Goal: Task Accomplishment & Management: Complete application form

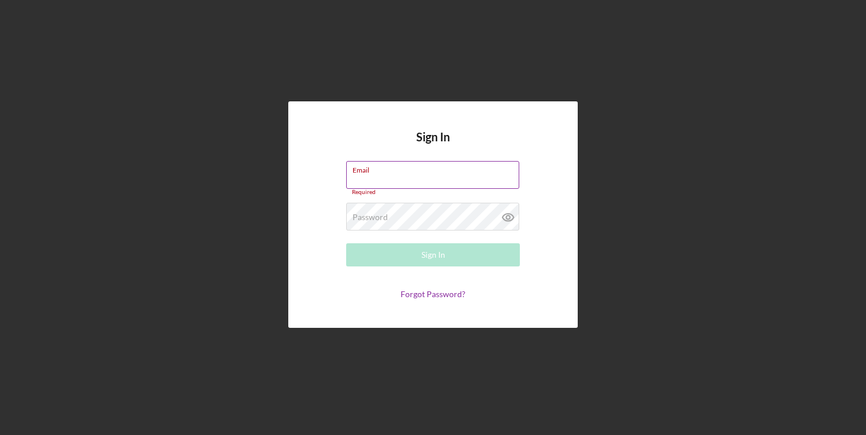
click at [416, 186] on input "Email" at bounding box center [432, 175] width 173 height 28
type input "[EMAIL_ADDRESS][DOMAIN_NAME]"
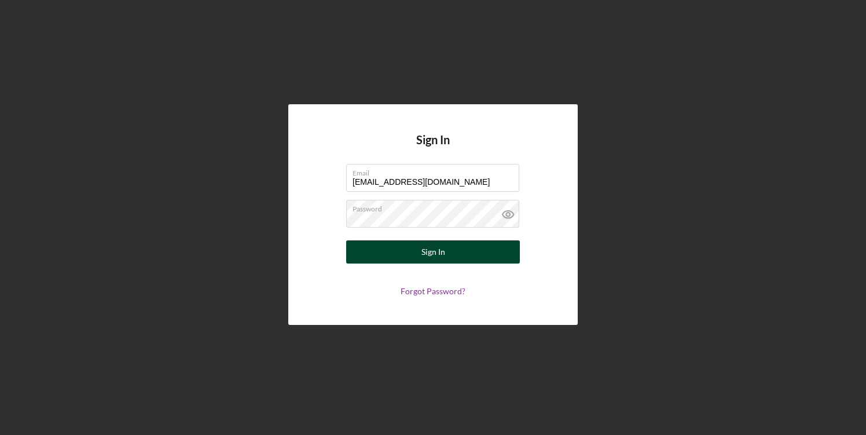
click at [438, 254] on div "Sign In" at bounding box center [433, 251] width 24 height 23
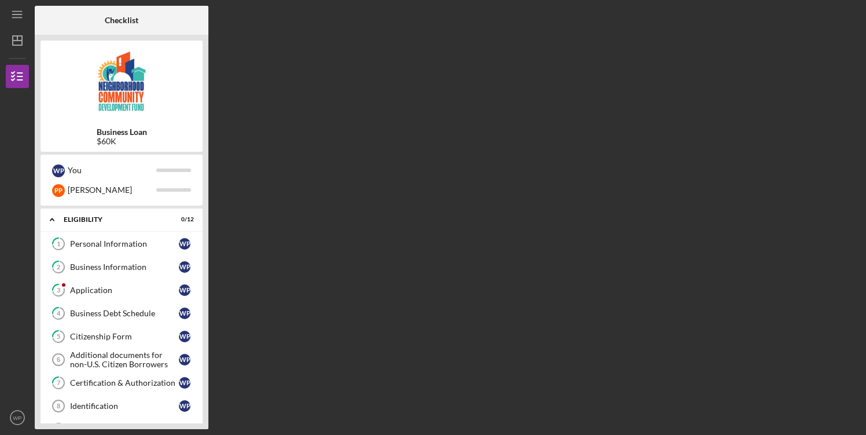
drag, startPoint x: 206, startPoint y: 181, endPoint x: 208, endPoint y: 214, distance: 33.1
click at [208, 214] on div "Checklist Business Loan $60K W P You P P [PERSON_NAME] Icon/Expander Eligibilit…" at bounding box center [448, 217] width 826 height 423
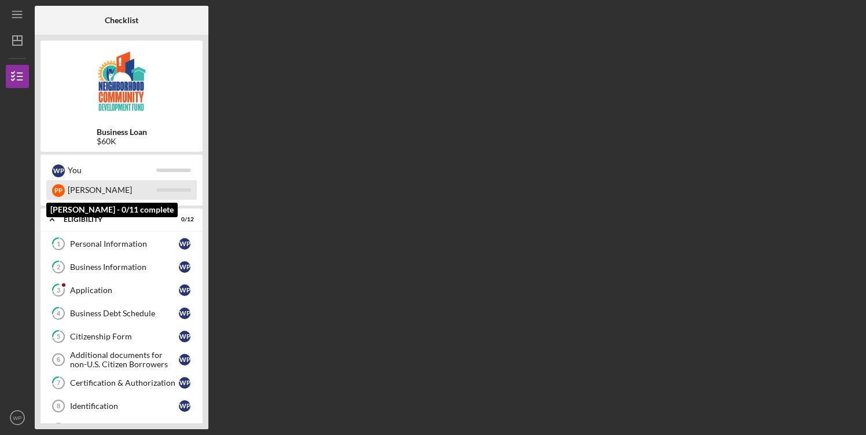
click at [91, 193] on div "[PERSON_NAME]" at bounding box center [112, 190] width 89 height 20
click at [163, 190] on div at bounding box center [173, 189] width 35 height 3
click at [60, 190] on div "P P" at bounding box center [58, 190] width 13 height 13
click at [93, 189] on div "[PERSON_NAME]" at bounding box center [112, 190] width 89 height 20
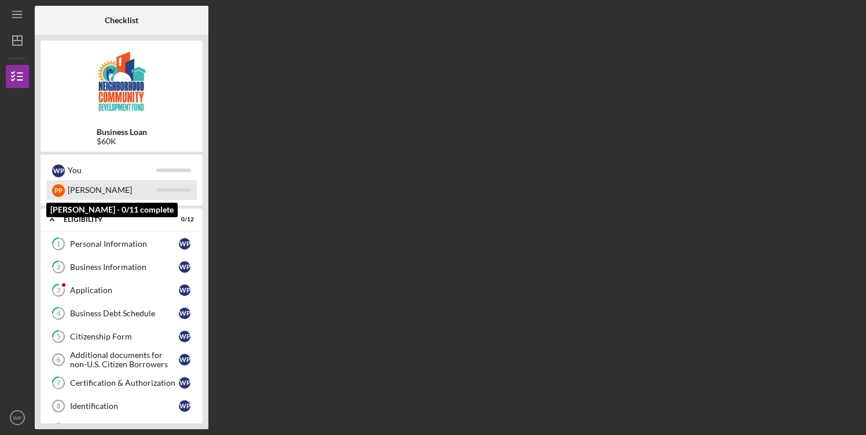
click at [93, 189] on div "[PERSON_NAME]" at bounding box center [112, 190] width 89 height 20
click at [99, 193] on div "[PERSON_NAME]" at bounding box center [112, 190] width 89 height 20
click at [54, 189] on div "P P" at bounding box center [58, 190] width 13 height 13
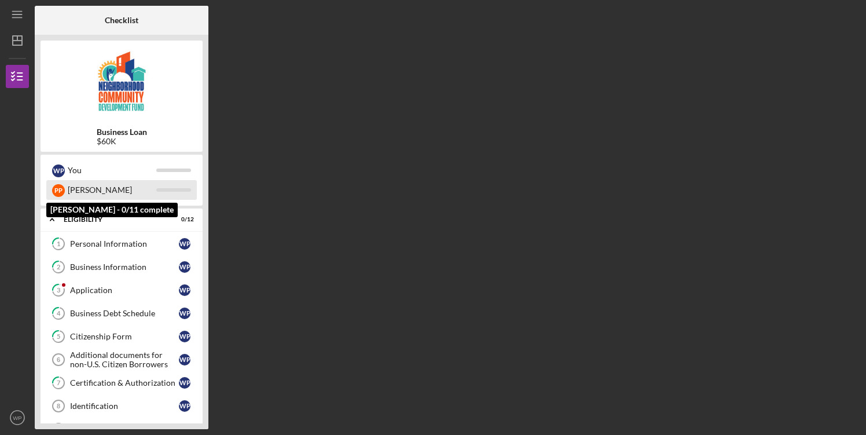
click at [54, 189] on div "P P" at bounding box center [58, 190] width 13 height 13
click at [170, 196] on div "P P [PERSON_NAME]" at bounding box center [121, 190] width 151 height 20
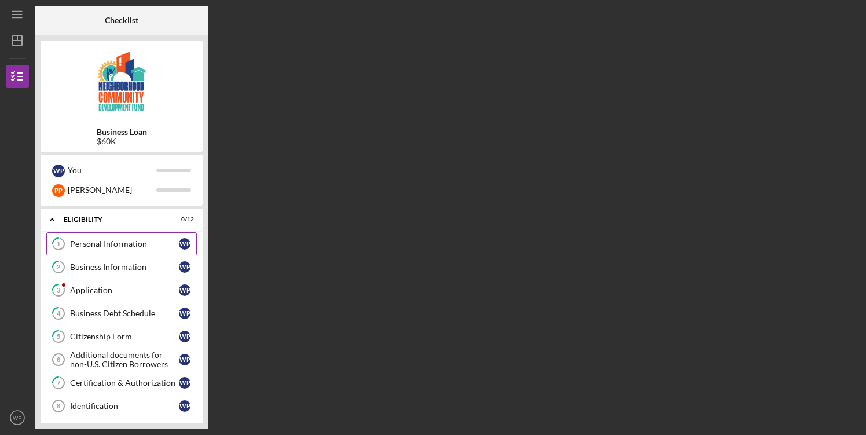
click at [170, 250] on link "1 Personal Information W P" at bounding box center [121, 243] width 151 height 23
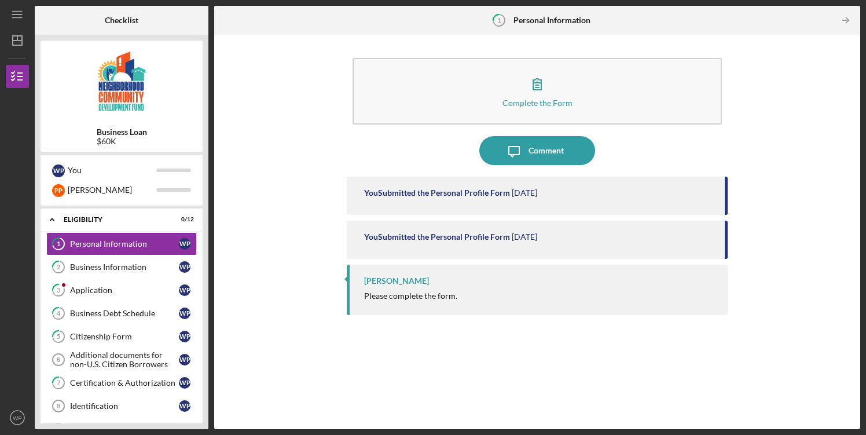
click at [418, 295] on div "Please complete the form." at bounding box center [410, 295] width 93 height 9
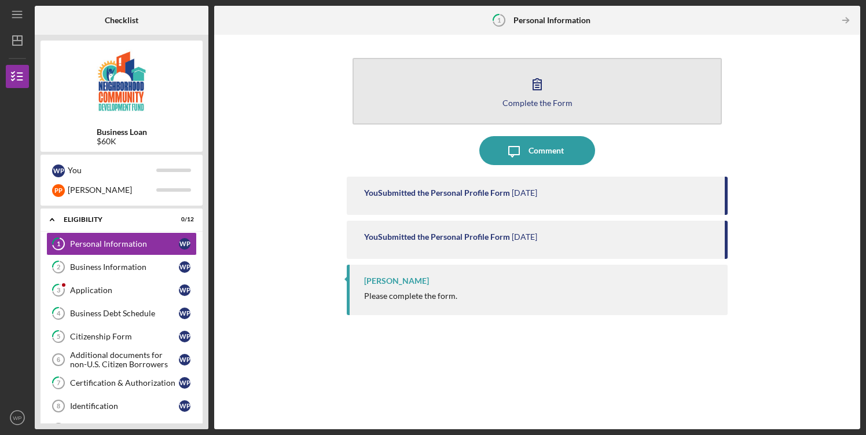
click at [532, 79] on icon "button" at bounding box center [537, 83] width 29 height 29
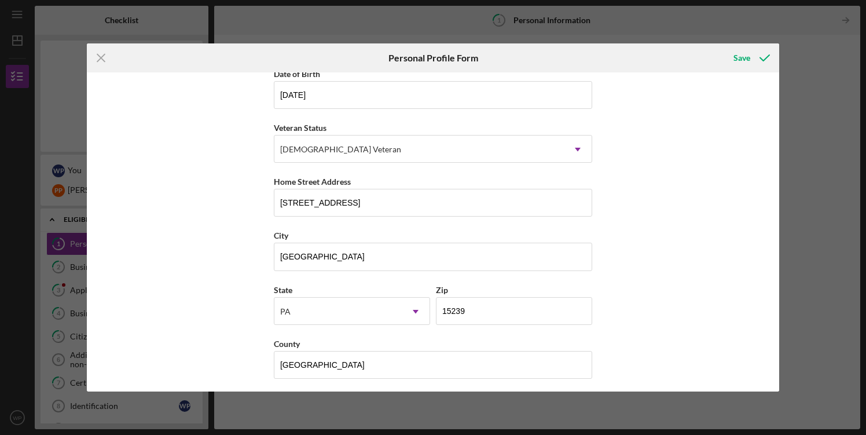
scroll to position [123, 0]
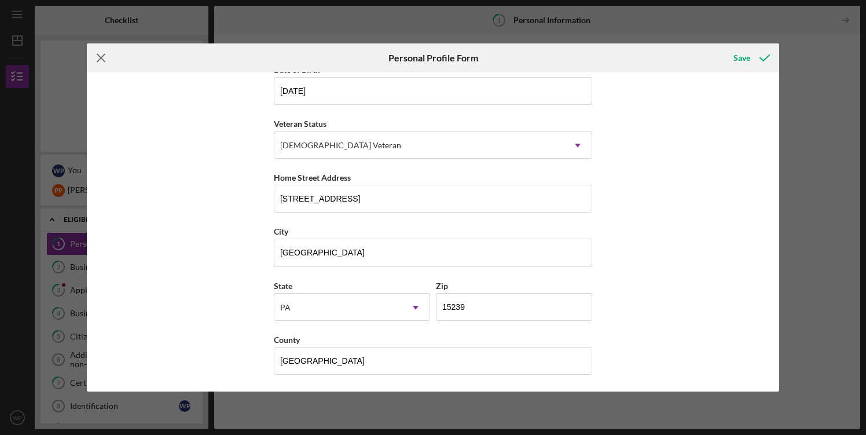
click at [102, 60] on line at bounding box center [101, 58] width 8 height 8
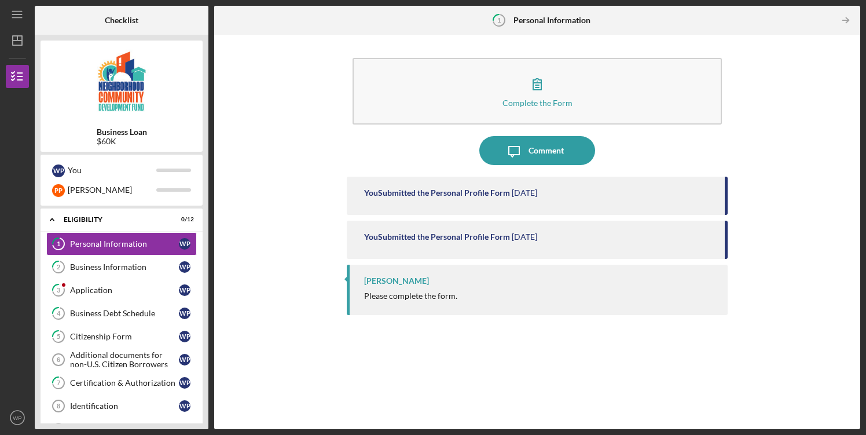
click at [528, 195] on time "[DATE]" at bounding box center [524, 192] width 25 height 9
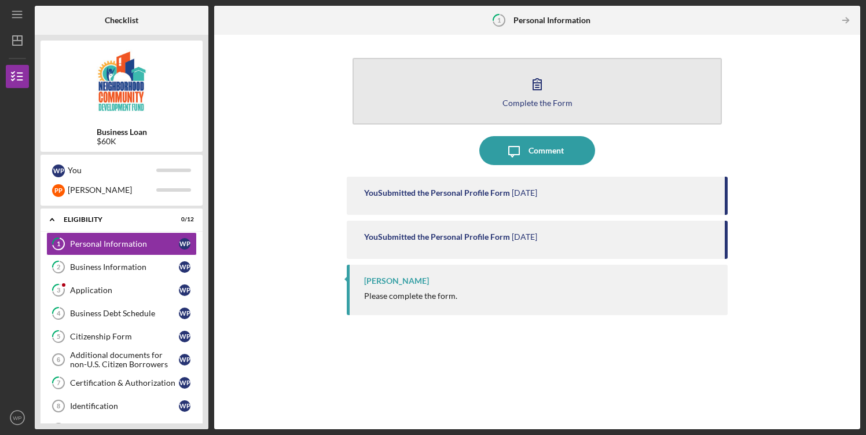
click at [541, 91] on icon "button" at bounding box center [537, 83] width 29 height 29
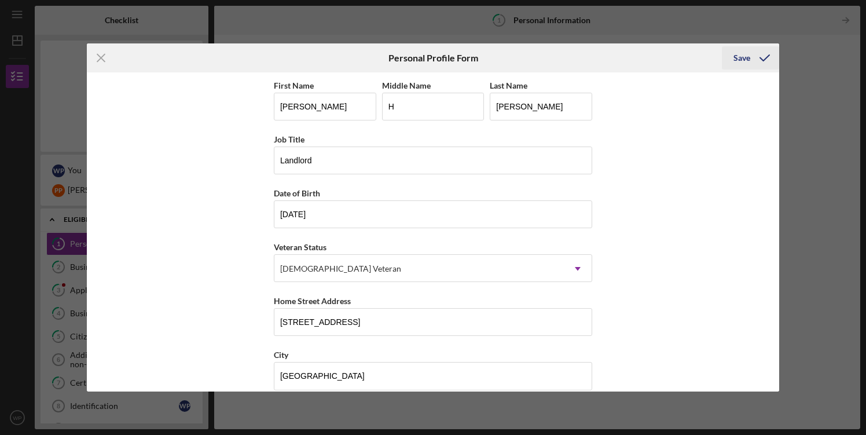
click at [743, 60] on div "Save" at bounding box center [742, 57] width 17 height 23
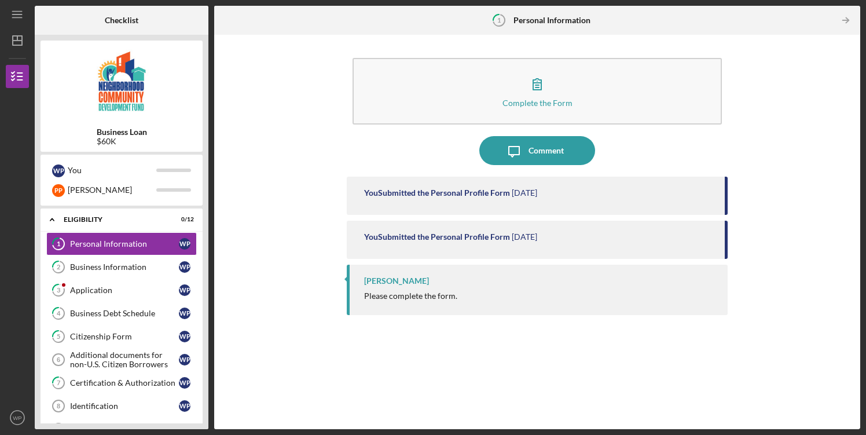
click at [621, 229] on div "You Submitted the Personal Profile Form [DATE]" at bounding box center [537, 240] width 381 height 38
click at [141, 266] on div "Business Information" at bounding box center [124, 266] width 109 height 9
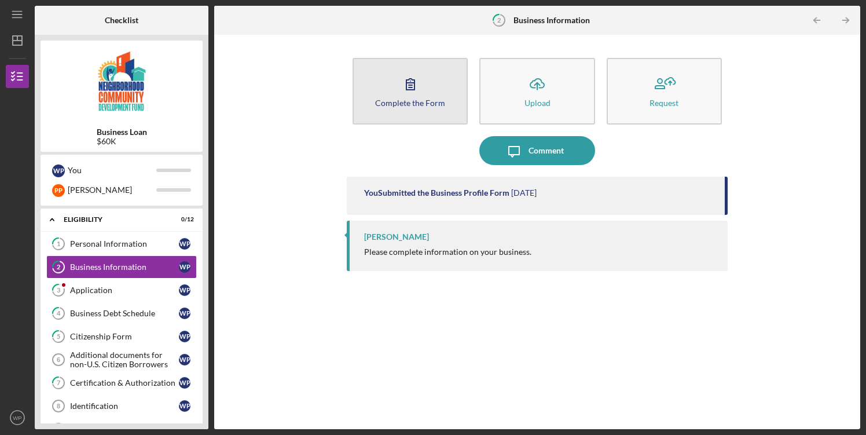
click at [424, 105] on div "Complete the Form" at bounding box center [410, 102] width 70 height 9
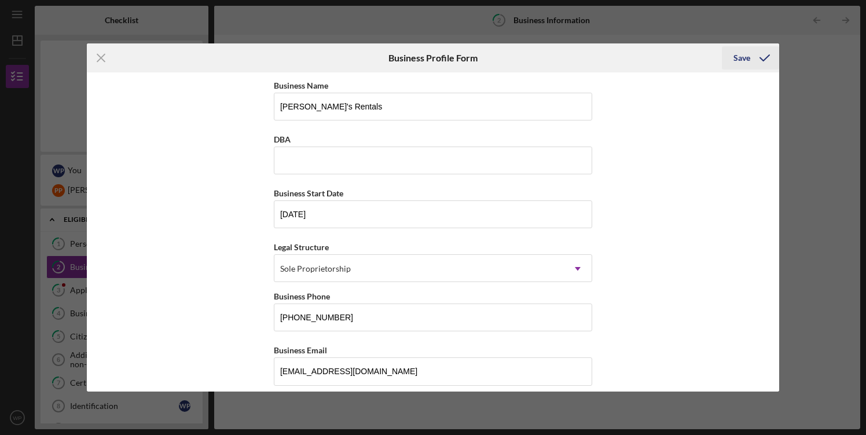
click at [742, 60] on div "Save" at bounding box center [742, 57] width 17 height 23
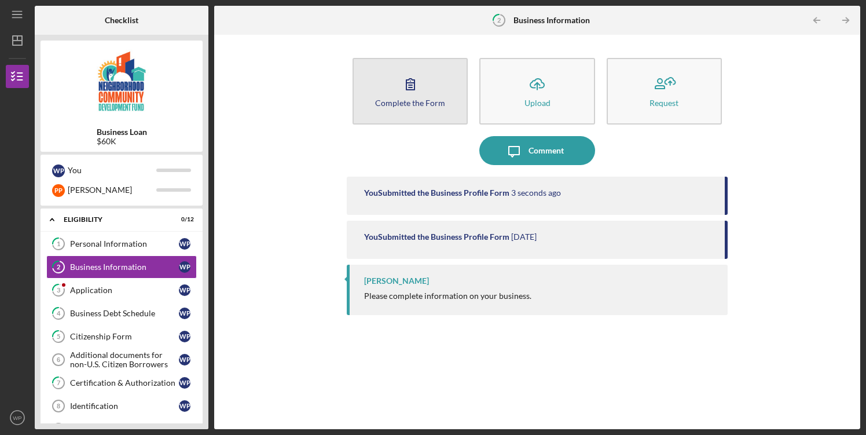
click at [452, 105] on button "Complete the Form Form" at bounding box center [410, 91] width 115 height 67
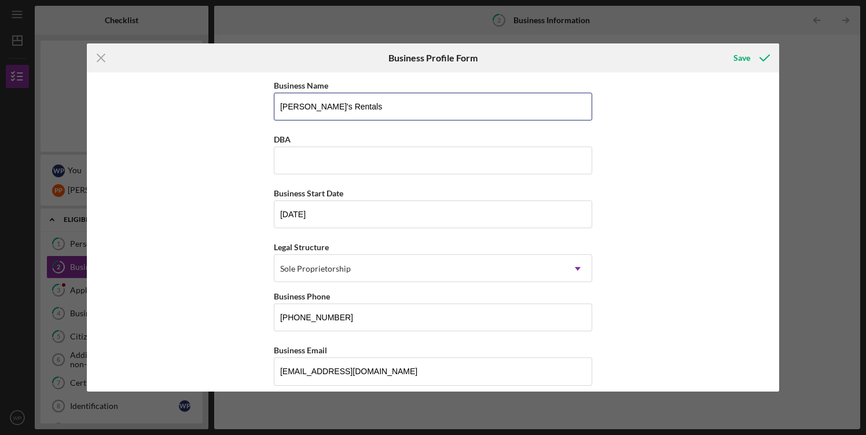
drag, startPoint x: 346, startPoint y: 105, endPoint x: 264, endPoint y: 107, distance: 81.7
click at [264, 107] on div "Business Name [PERSON_NAME]'s Rentals DBA Business Start Date [DATE] Legal Stru…" at bounding box center [433, 231] width 693 height 319
click at [322, 161] on input "DBA" at bounding box center [433, 160] width 318 height 28
type input "[PERSON_NAME]'s Rental"
drag, startPoint x: 357, startPoint y: 108, endPoint x: 252, endPoint y: 102, distance: 104.9
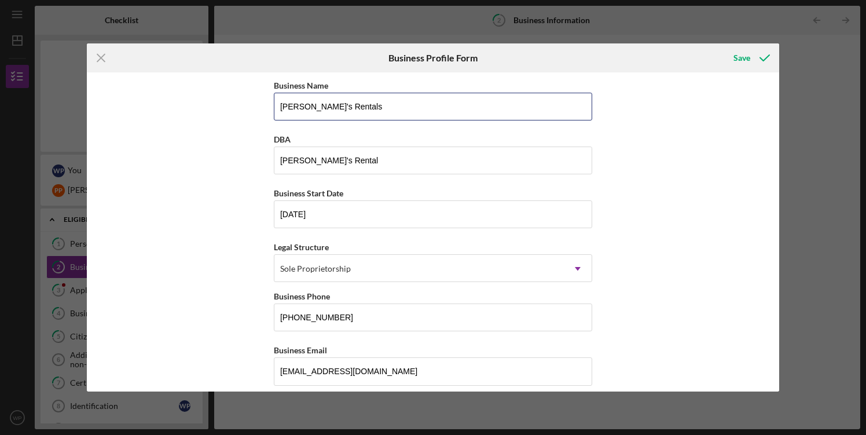
click at [252, 102] on div "Business Name [PERSON_NAME]'s Rentals DBA [PERSON_NAME]'s Rental Business Start…" at bounding box center [433, 231] width 693 height 319
type input "[PERSON_NAME]"
click at [744, 57] on div "Save" at bounding box center [742, 57] width 17 height 23
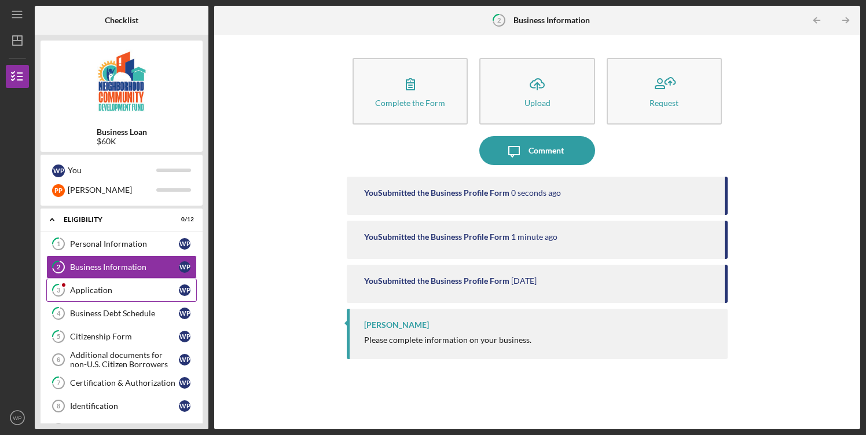
click at [144, 295] on link "3 Application W P" at bounding box center [121, 289] width 151 height 23
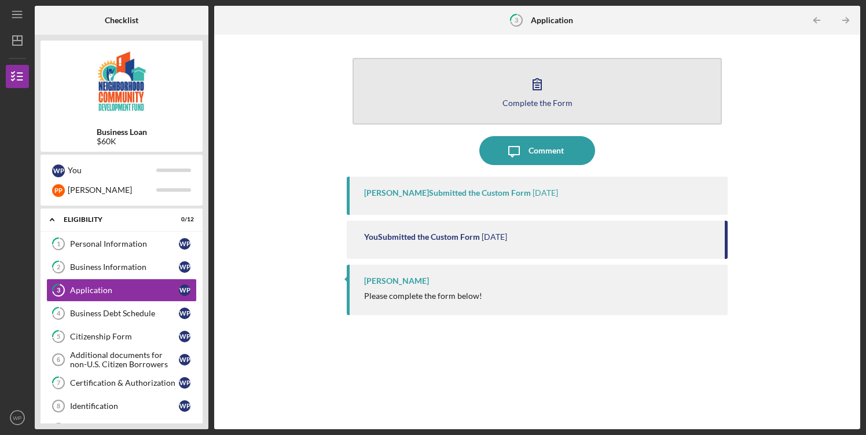
click at [544, 95] on icon "button" at bounding box center [537, 83] width 29 height 29
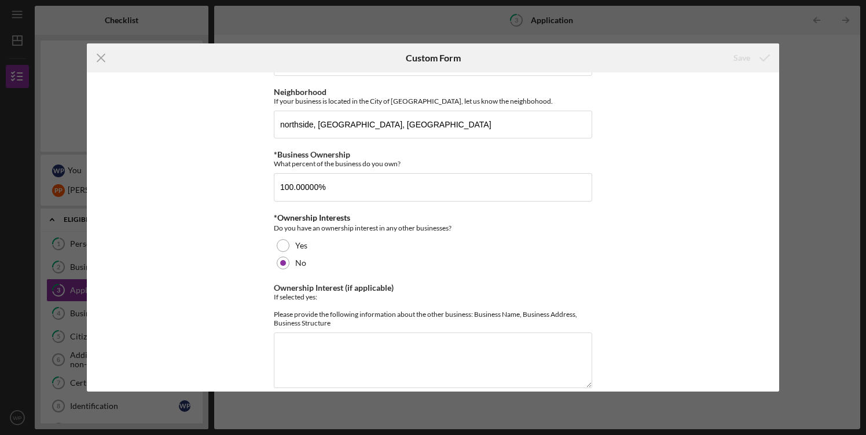
scroll to position [407, 0]
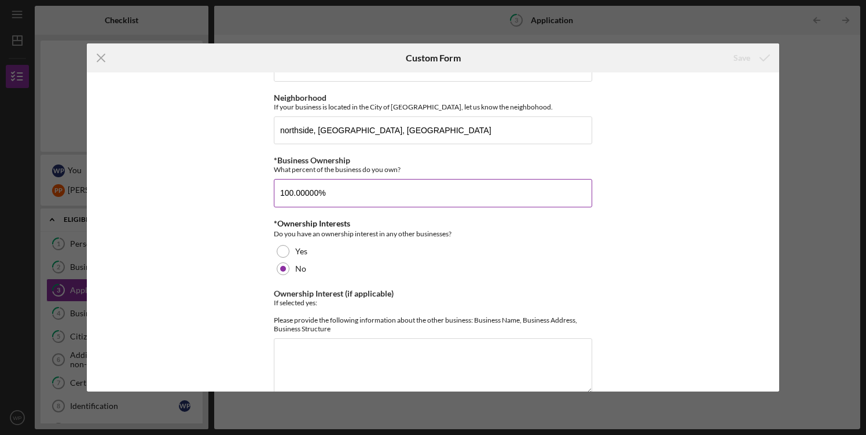
drag, startPoint x: 335, startPoint y: 195, endPoint x: 317, endPoint y: 193, distance: 18.0
click at [317, 193] on input "100.00000%" at bounding box center [433, 193] width 318 height 28
click at [303, 193] on input "100.00000%" at bounding box center [433, 193] width 318 height 28
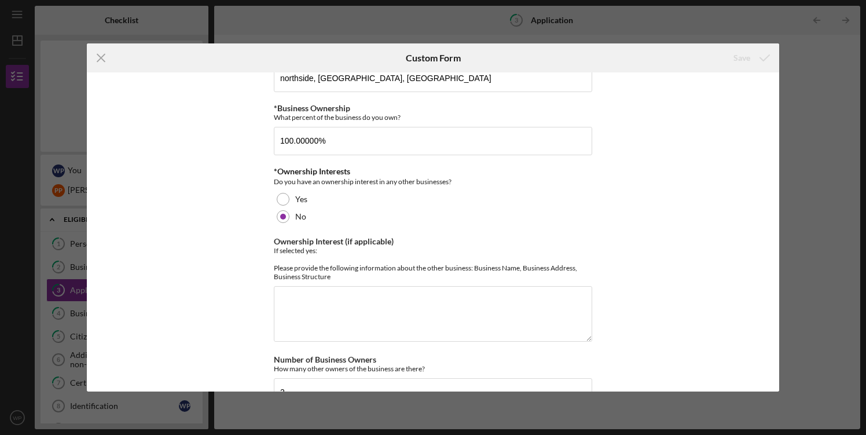
scroll to position [461, 0]
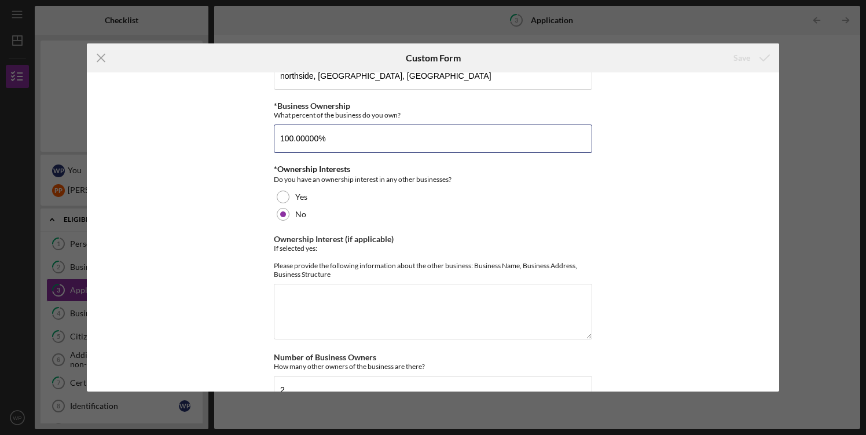
drag, startPoint x: 325, startPoint y: 135, endPoint x: 237, endPoint y: 139, distance: 88.1
click at [237, 139] on div "Loan Amount Amount Requested $70,000 *Project Description Purpose of the loan. …" at bounding box center [433, 231] width 693 height 319
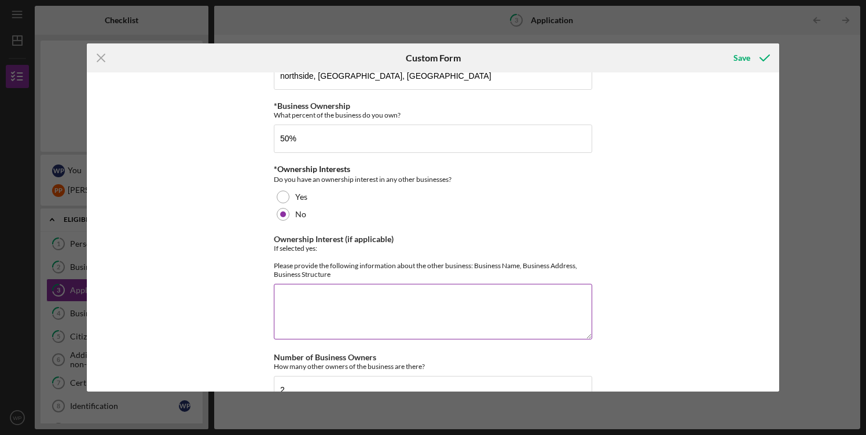
type input "50.00000%"
click at [553, 305] on textarea "Ownership Interest (if applicable)" at bounding box center [433, 312] width 318 height 56
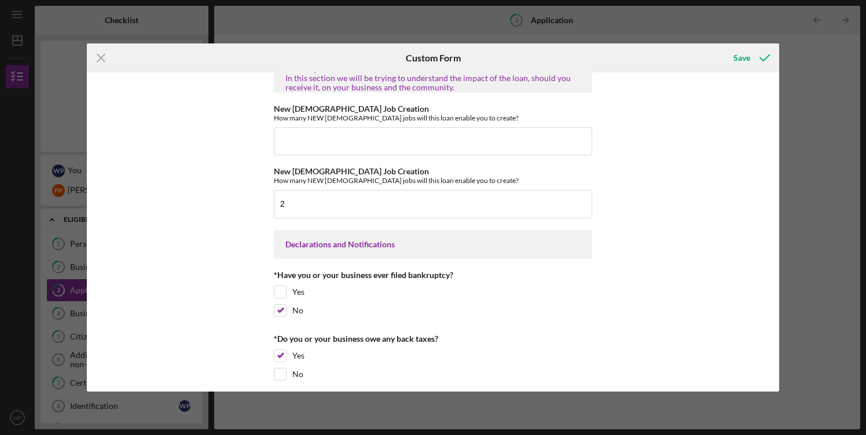
scroll to position [1548, 0]
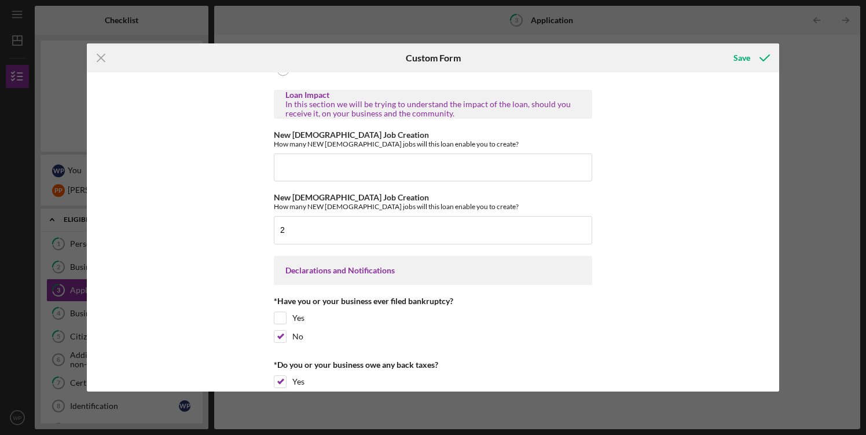
click at [780, 320] on div "Icon/Menu Close Custom Form Save Loan Amount Amount Requested $70,000 *Project …" at bounding box center [433, 217] width 866 height 435
drag, startPoint x: 780, startPoint y: 320, endPoint x: 780, endPoint y: 307, distance: 13.3
click at [780, 307] on div "Icon/Menu Close Custom Form Save Loan Amount Amount Requested $70,000 *Project …" at bounding box center [433, 217] width 866 height 435
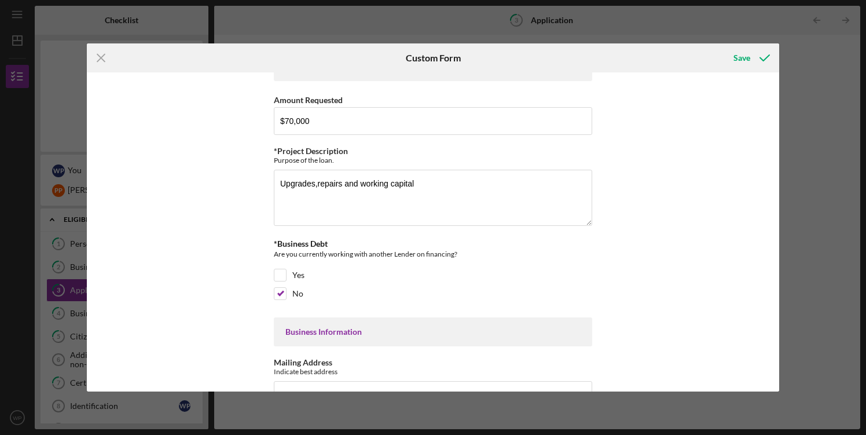
scroll to position [30, 0]
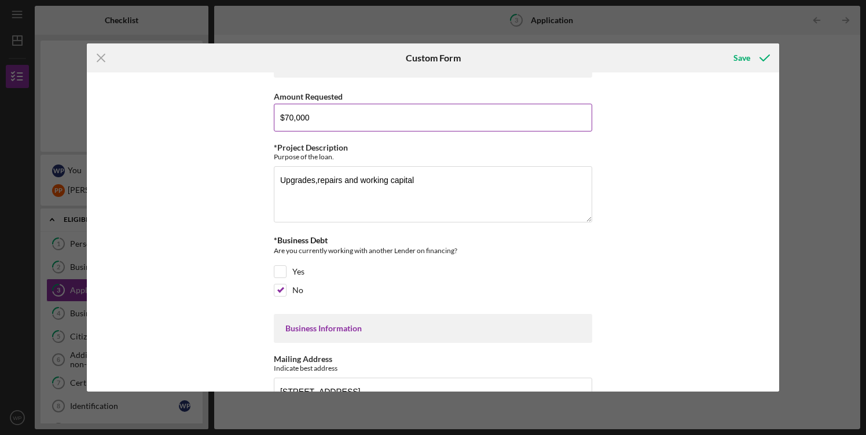
click at [311, 118] on input "$70,000" at bounding box center [433, 118] width 318 height 28
type input "$7"
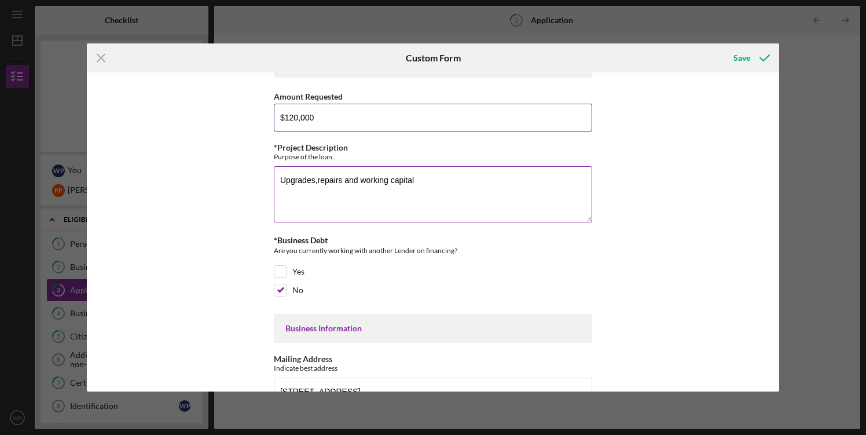
type input "$120,000"
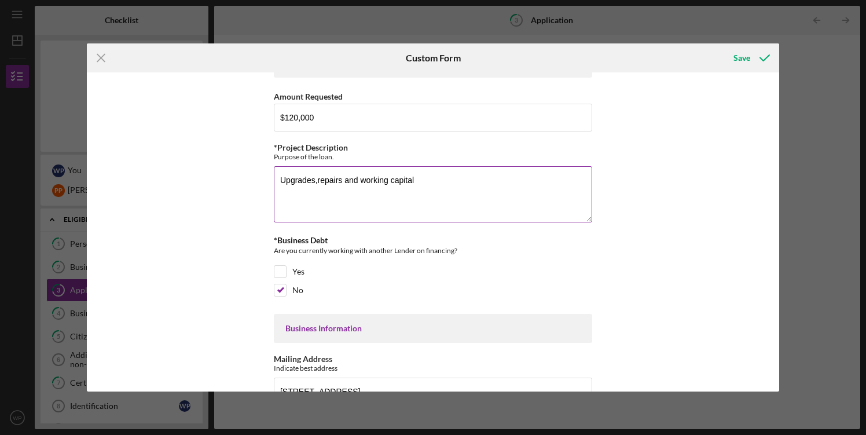
click at [486, 190] on textarea "Upgrades,repairs and working capital" at bounding box center [433, 194] width 318 height 56
click at [417, 179] on textarea "Upgrades,repairs and working capital" at bounding box center [433, 194] width 318 height 56
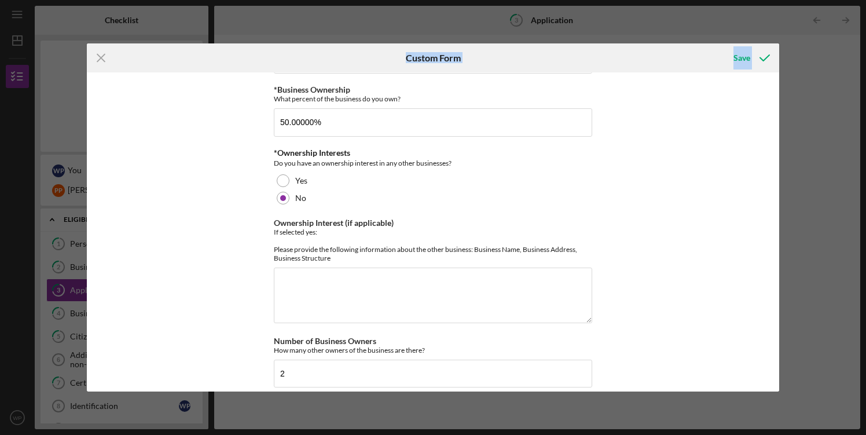
scroll to position [473, 0]
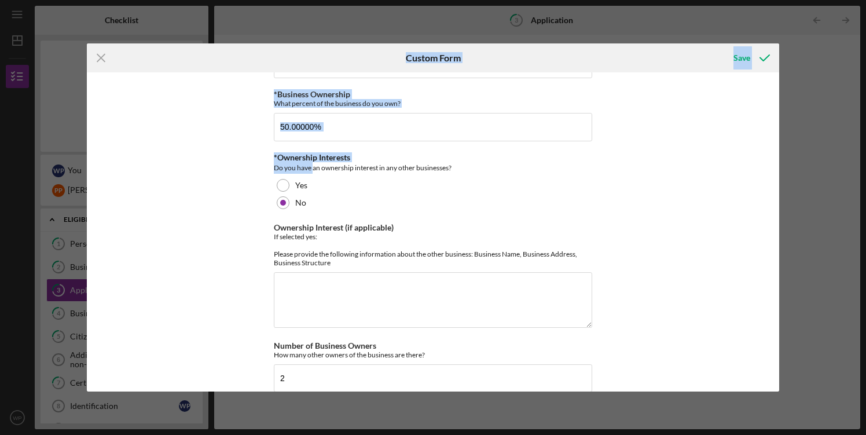
drag, startPoint x: 135, startPoint y: 63, endPoint x: 314, endPoint y: 160, distance: 203.4
click at [313, 167] on form "Icon/Menu Close Custom Form Save Loan Amount Amount Requested $120,000 *Project…" at bounding box center [433, 217] width 693 height 348
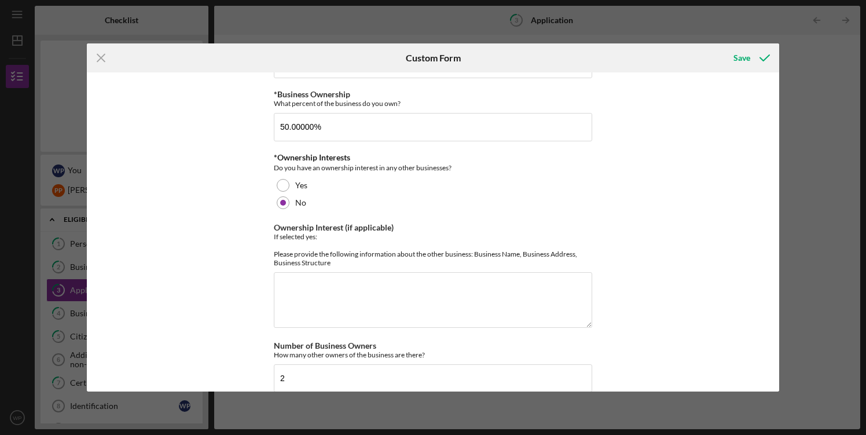
click at [157, 71] on div "Icon/Menu Close" at bounding box center [202, 57] width 231 height 29
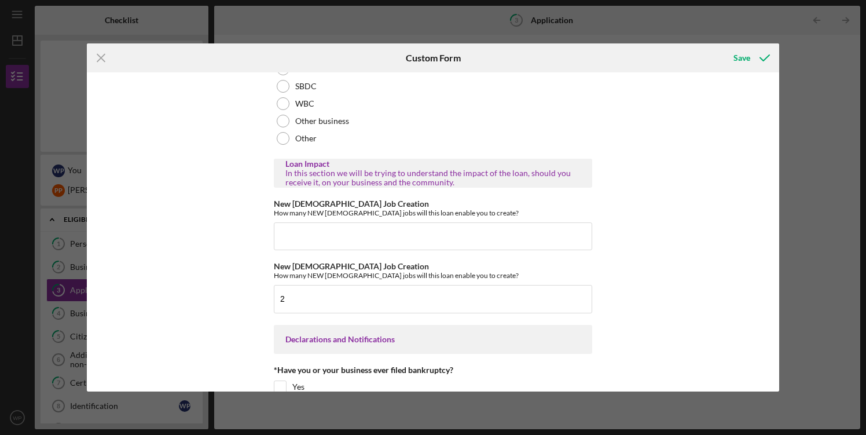
scroll to position [1480, 0]
click at [289, 311] on input "2" at bounding box center [433, 297] width 318 height 28
type input "1"
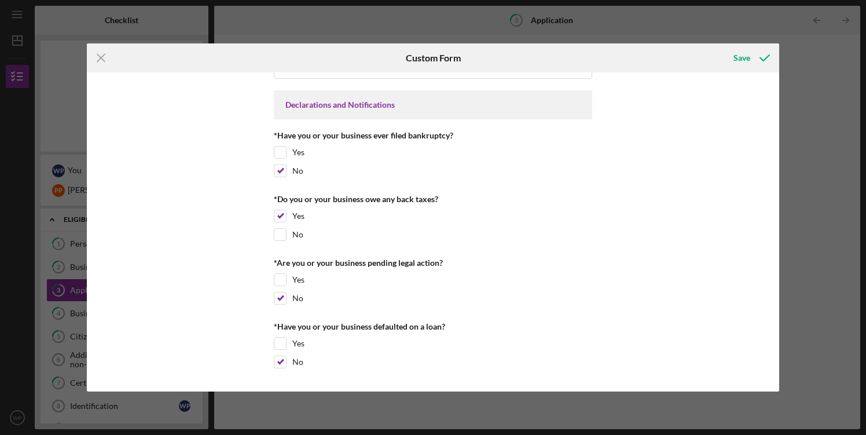
scroll to position [1730, 0]
click at [740, 57] on div "Save" at bounding box center [742, 57] width 17 height 23
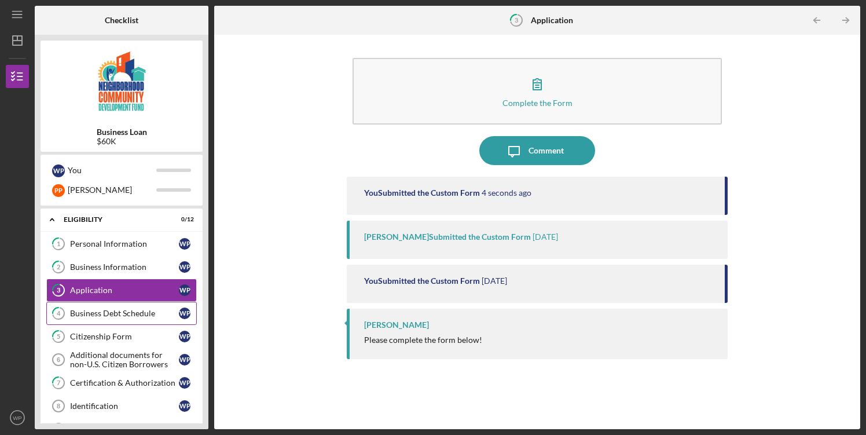
click at [127, 318] on link "4 Business Debt Schedule W P" at bounding box center [121, 313] width 151 height 23
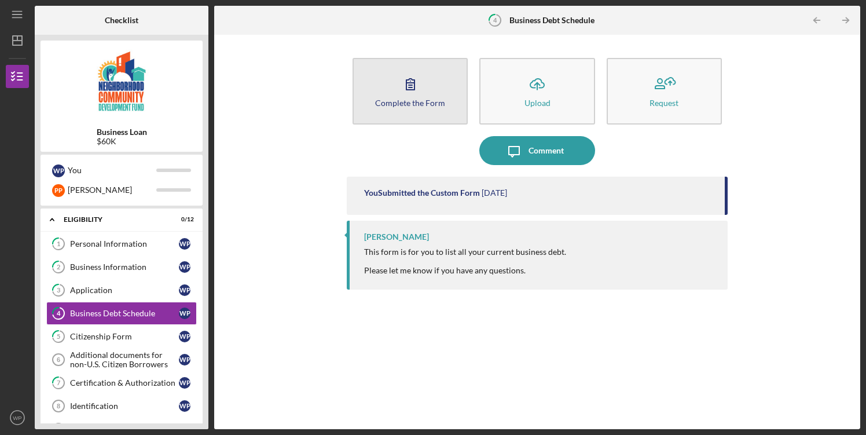
click at [412, 106] on div "Complete the Form" at bounding box center [410, 102] width 70 height 9
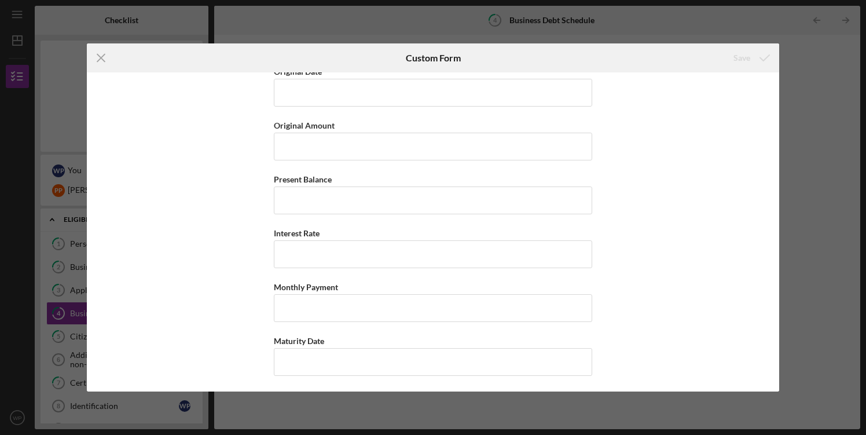
scroll to position [237, 0]
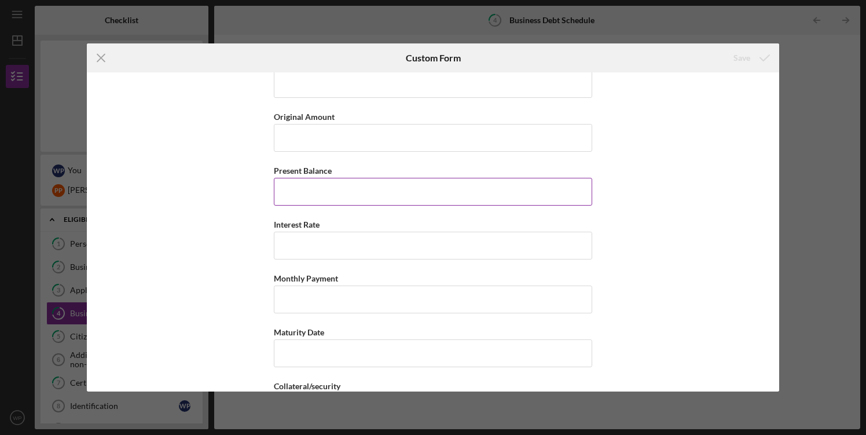
click at [369, 185] on input "Present Balance" at bounding box center [433, 192] width 318 height 28
type input "$2,561.00"
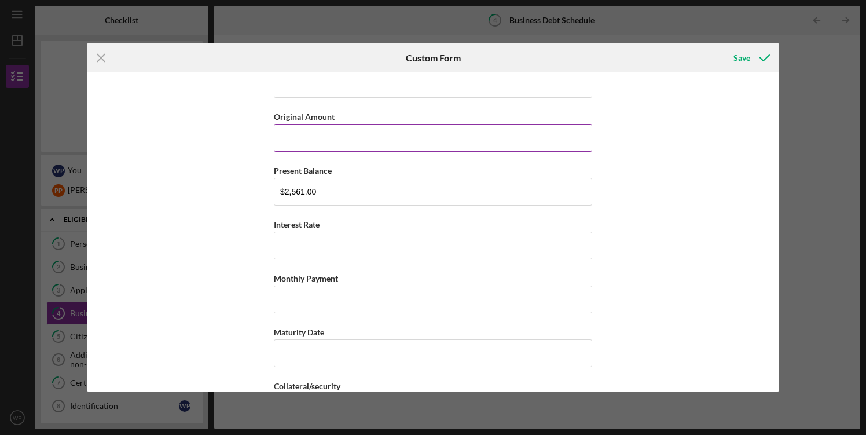
click at [470, 129] on input "Original Amount" at bounding box center [433, 138] width 318 height 28
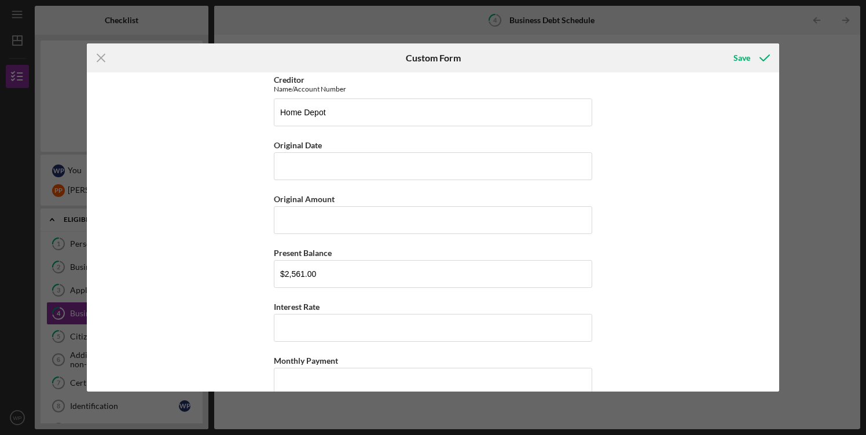
scroll to position [128, 0]
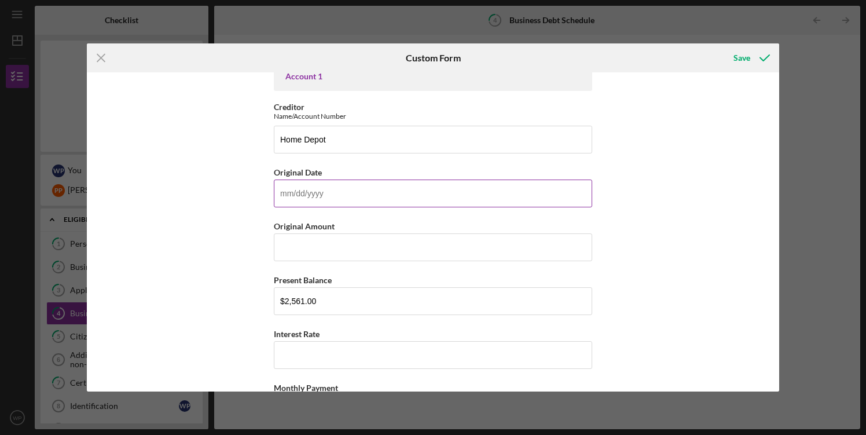
click at [306, 196] on input "Original Date" at bounding box center [433, 193] width 318 height 28
click at [320, 195] on input "[DATE]" at bounding box center [433, 193] width 318 height 28
type input "[DATE]"
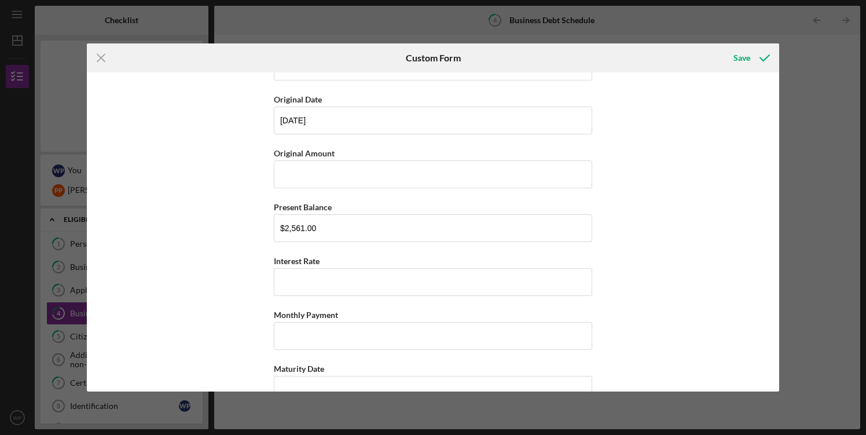
scroll to position [192, 0]
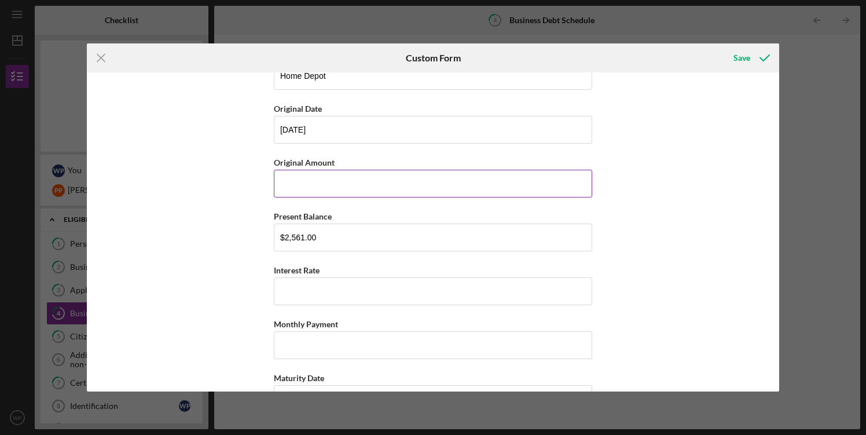
click at [356, 183] on input "Original Amount" at bounding box center [433, 184] width 318 height 28
type input "$7,850"
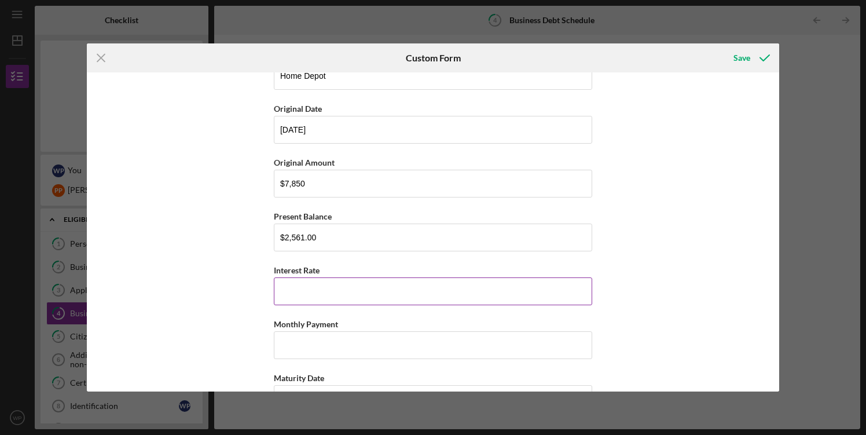
click at [318, 296] on input "Interest Rate" at bounding box center [433, 291] width 318 height 28
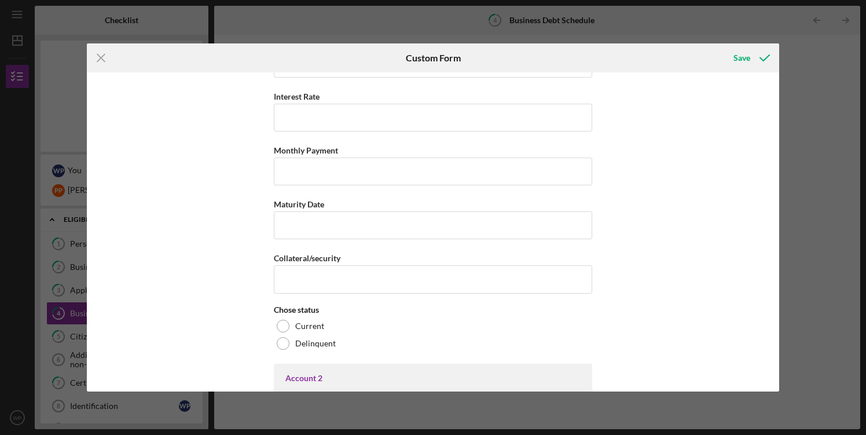
scroll to position [329, 0]
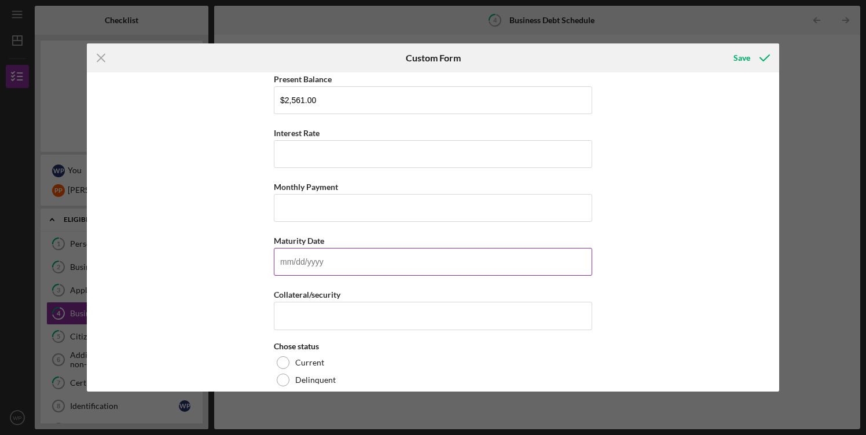
click at [333, 267] on input "Maturity Date" at bounding box center [433, 262] width 318 height 28
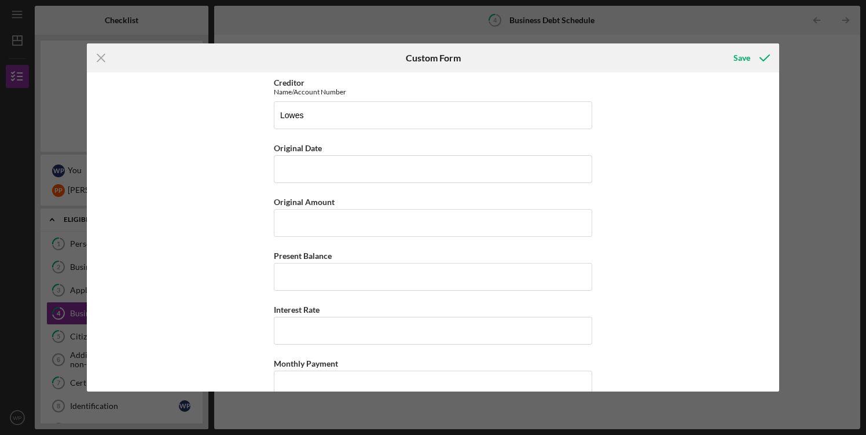
scroll to position [692, 0]
click at [407, 174] on input "Original Date" at bounding box center [433, 169] width 318 height 28
type input "[DATE]"
click at [333, 273] on input "Present Balance" at bounding box center [433, 276] width 318 height 28
type input "$3,011"
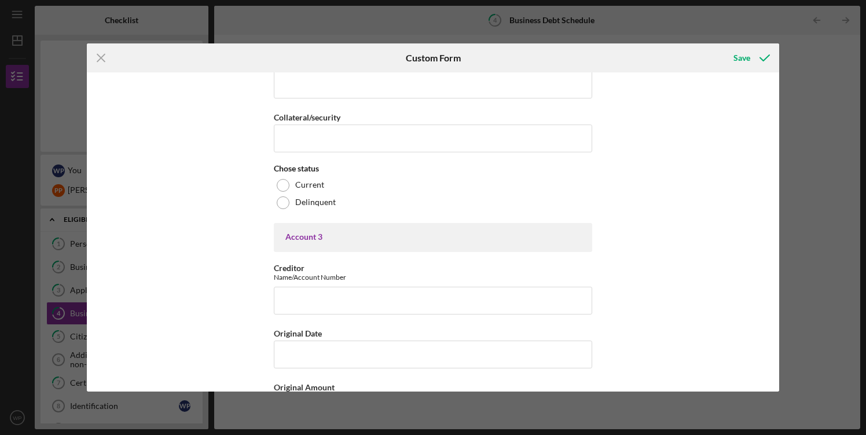
scroll to position [1057, 0]
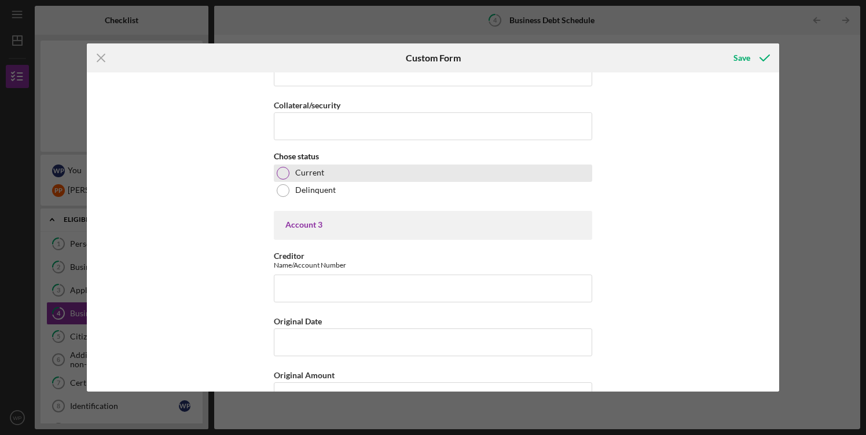
click at [291, 175] on div "Current" at bounding box center [433, 172] width 318 height 17
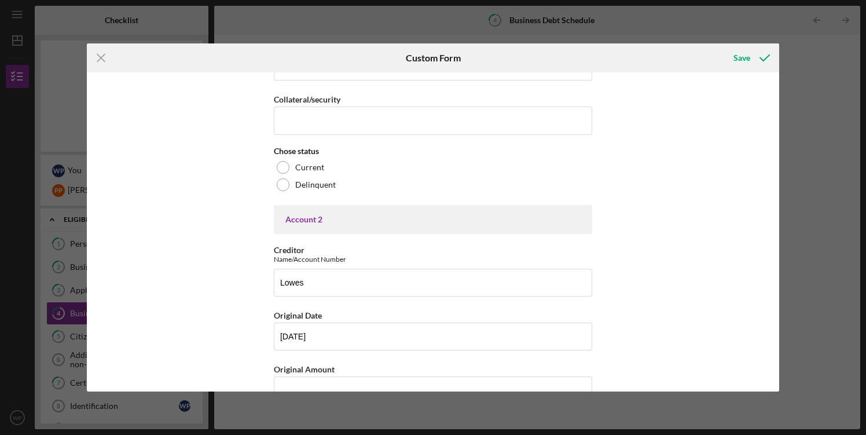
scroll to position [500, 0]
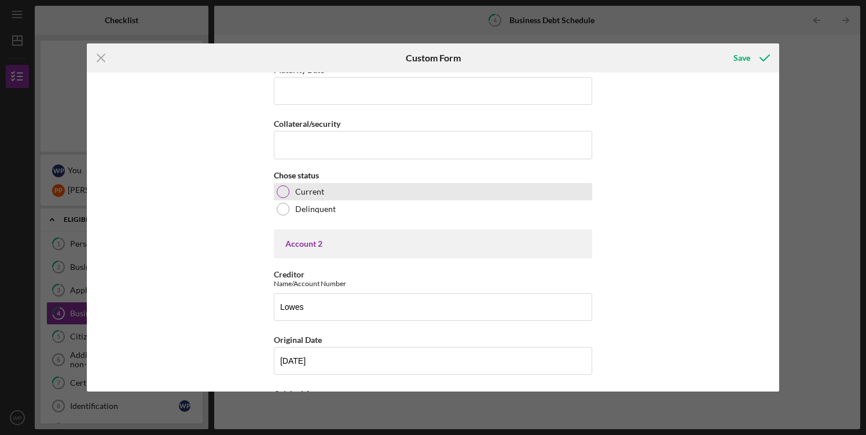
click at [278, 190] on div at bounding box center [283, 191] width 13 height 13
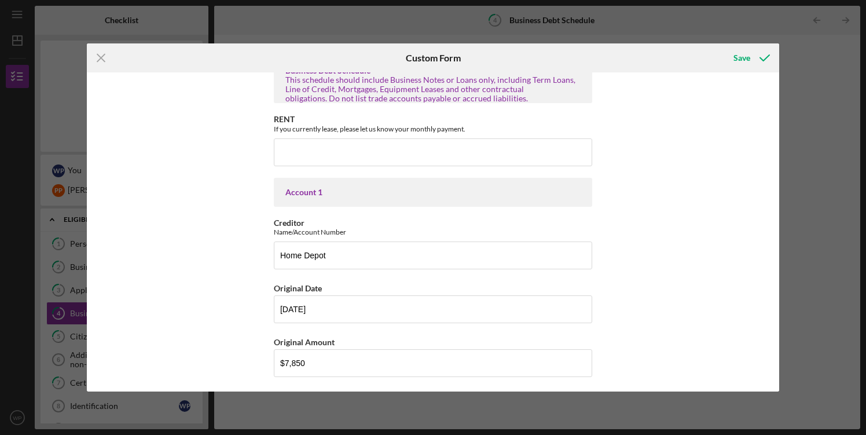
scroll to position [0, 0]
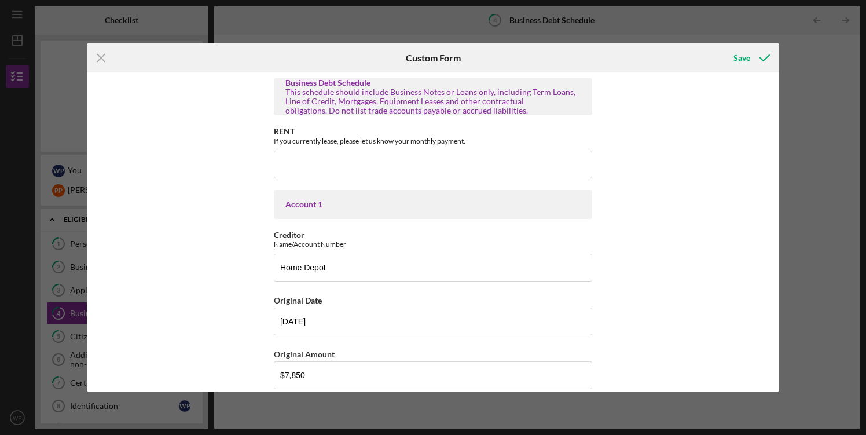
drag, startPoint x: 745, startPoint y: 58, endPoint x: 745, endPoint y: 124, distance: 66.0
click at [745, 123] on form "Icon/Menu Close Custom Form Save Business Debt Schedule This schedule should in…" at bounding box center [433, 217] width 693 height 348
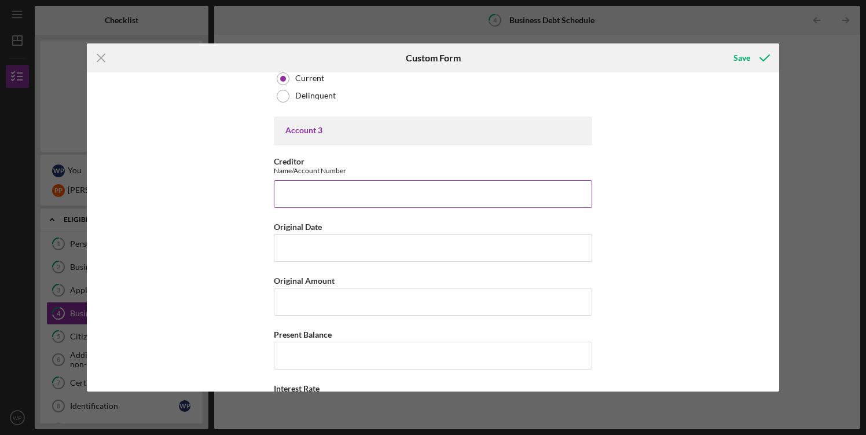
scroll to position [1154, 0]
click at [413, 199] on input "Creditor" at bounding box center [433, 191] width 318 height 28
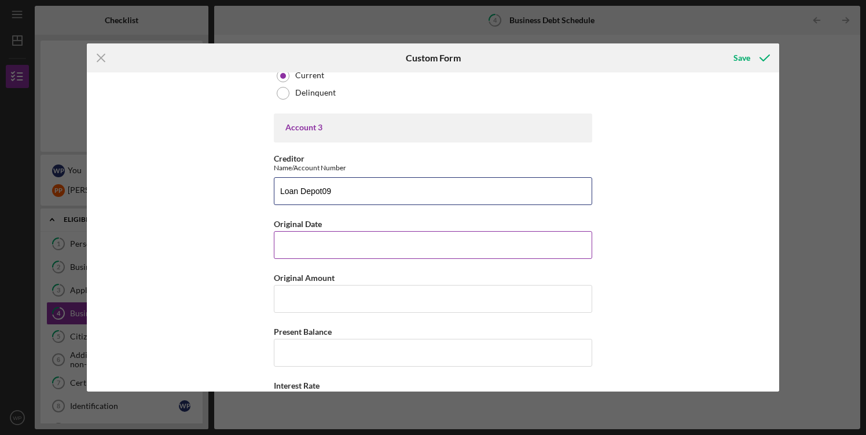
type input "Loan Depot09"
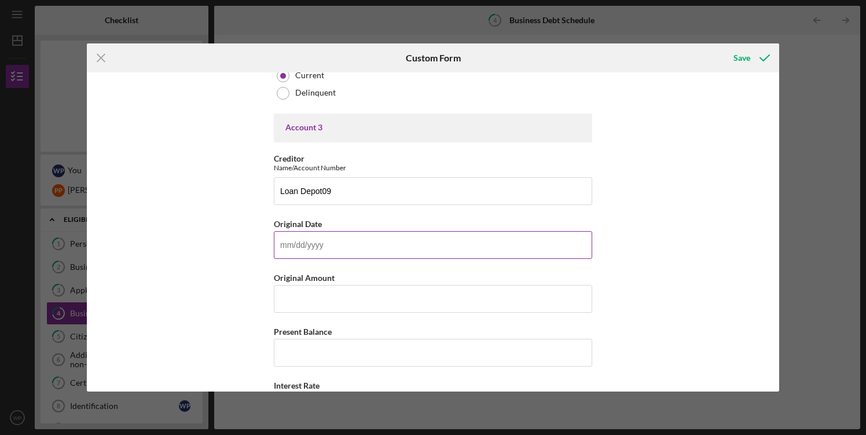
click at [344, 250] on input "Original Date" at bounding box center [433, 245] width 318 height 28
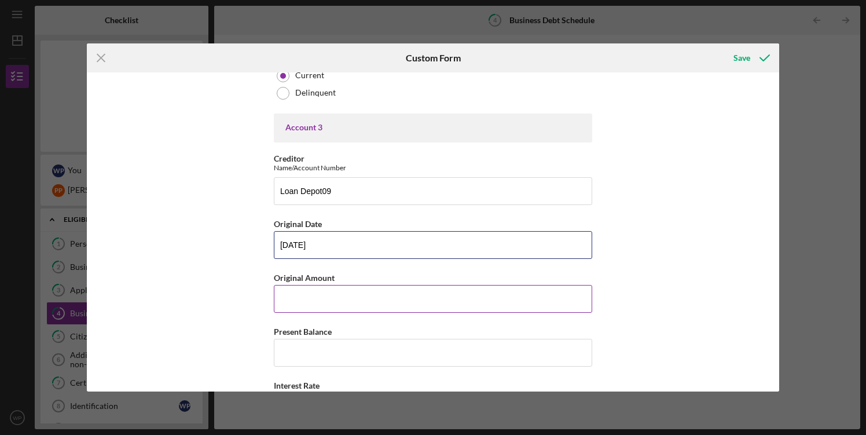
type input "[DATE]"
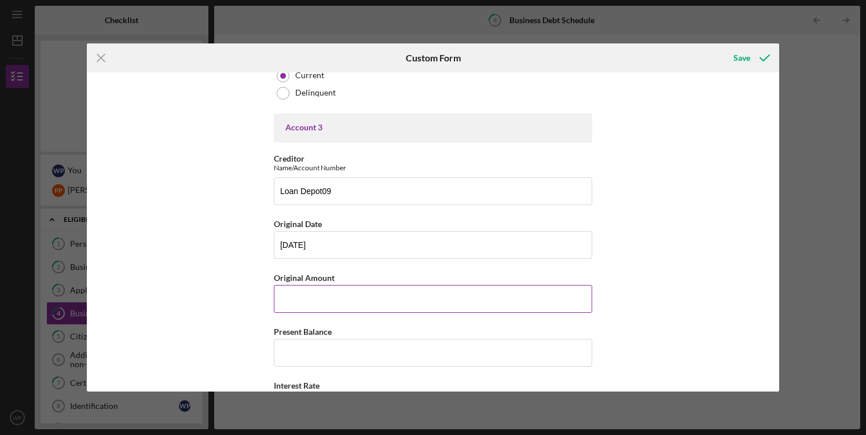
click at [350, 300] on input "Original Amount" at bounding box center [433, 299] width 318 height 28
type input "$367,928"
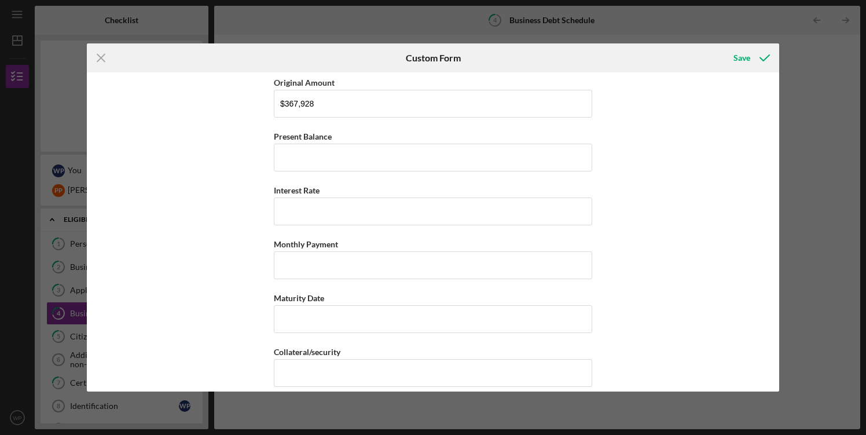
scroll to position [1362, 0]
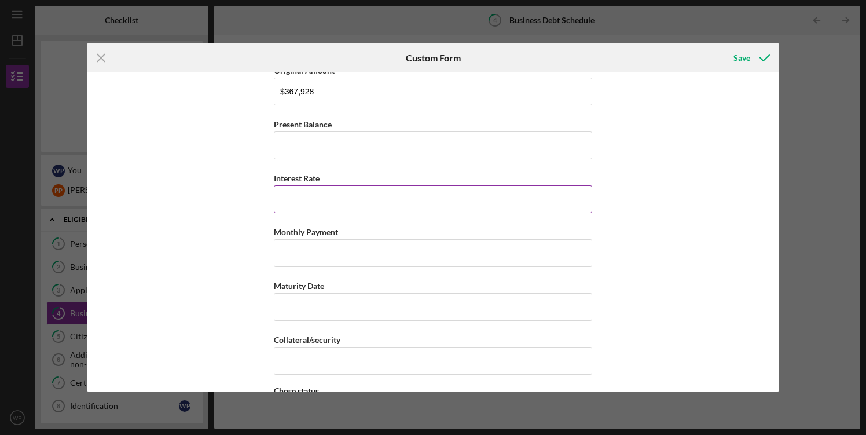
click at [392, 203] on input "Interest Rate" at bounding box center [433, 199] width 318 height 28
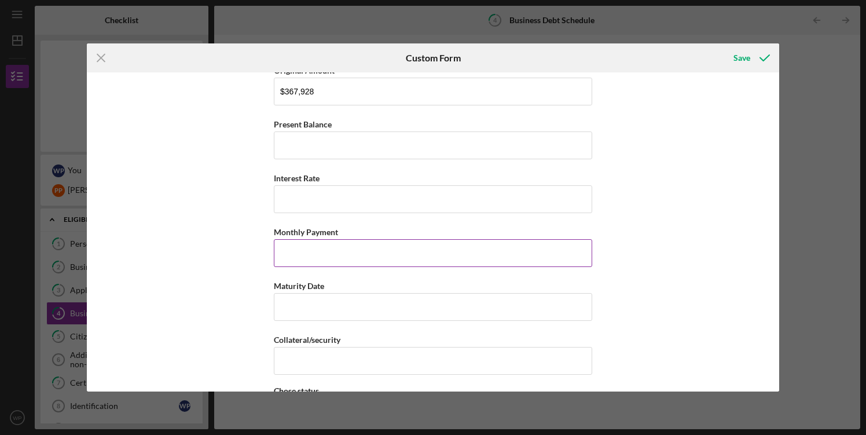
click at [388, 250] on input "Monthly Payment" at bounding box center [433, 253] width 318 height 28
type input "$3,033"
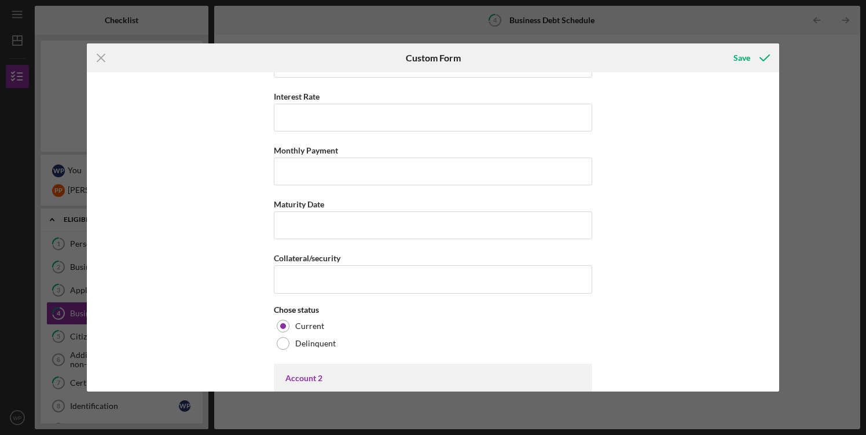
scroll to position [0, 0]
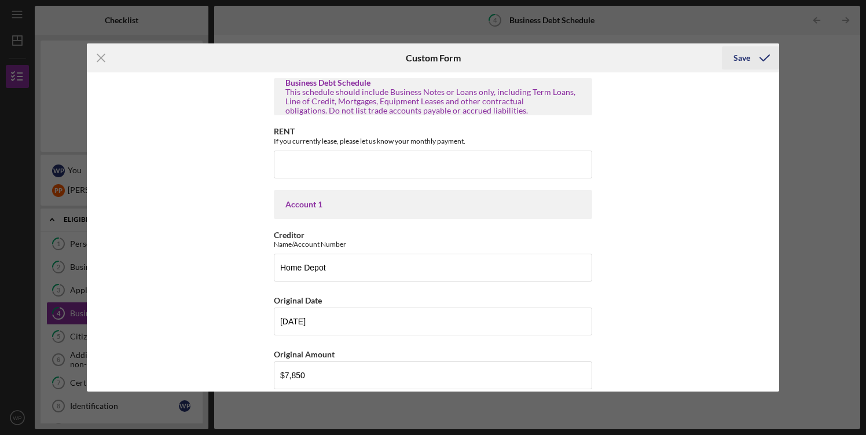
click at [741, 58] on div "Save" at bounding box center [742, 57] width 17 height 23
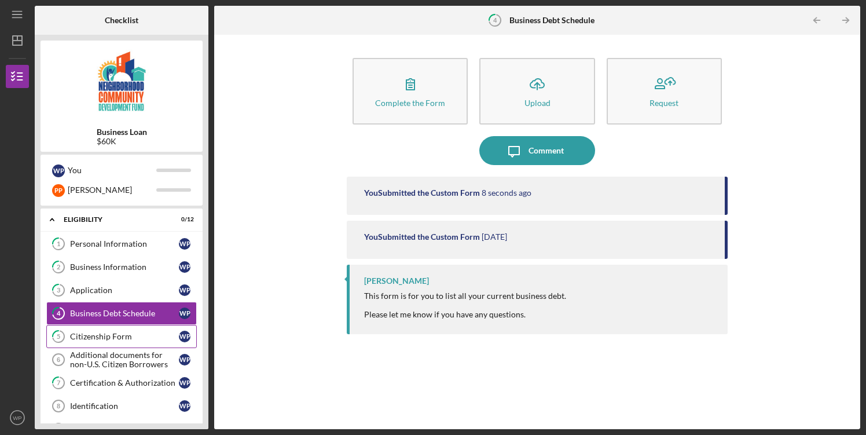
click at [121, 335] on div "Citizenship Form" at bounding box center [124, 336] width 109 height 9
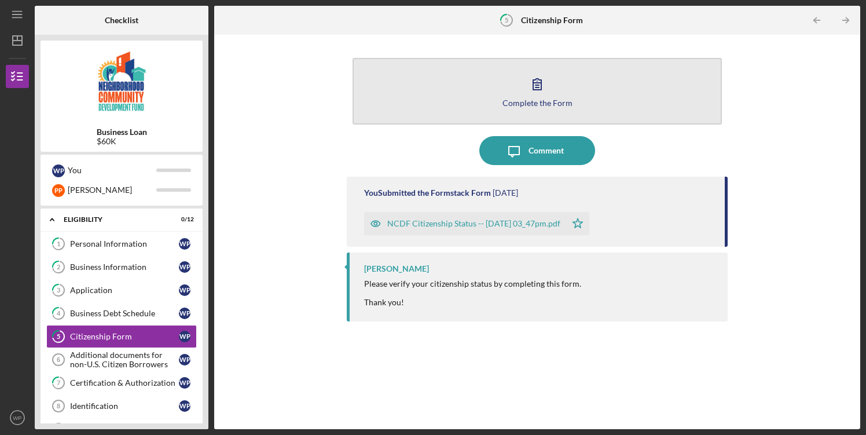
click at [540, 82] on icon "button" at bounding box center [537, 83] width 29 height 29
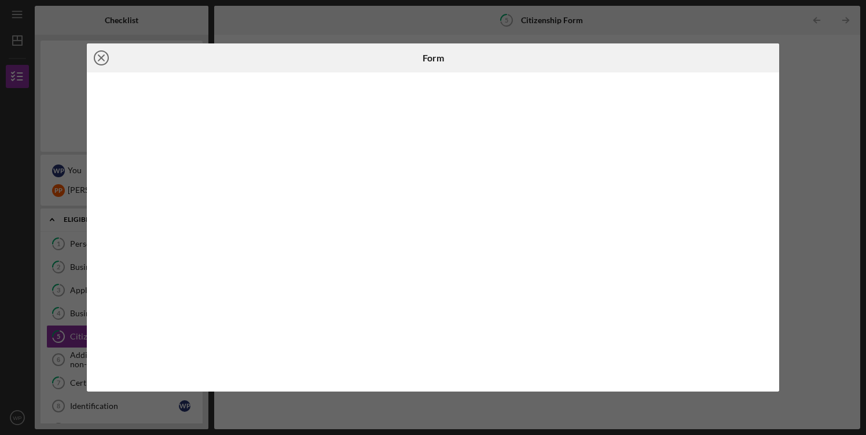
click at [97, 58] on icon "Icon/Close" at bounding box center [101, 57] width 29 height 29
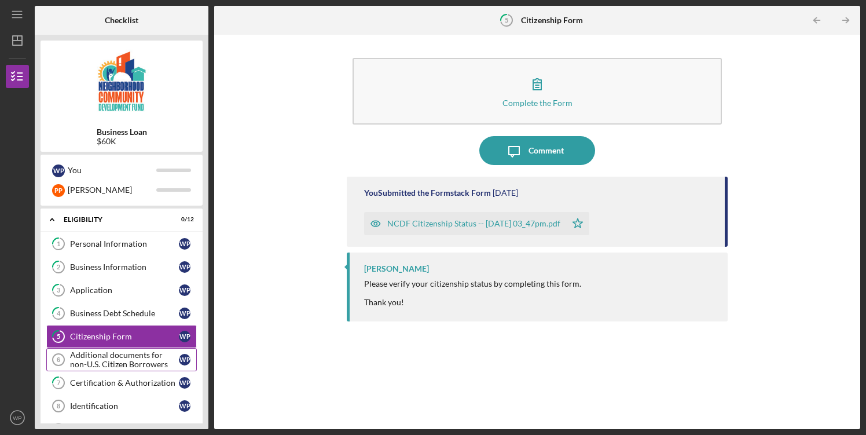
click at [147, 364] on div "Additional documents for non-U.S. Citizen Borrowers" at bounding box center [124, 359] width 109 height 19
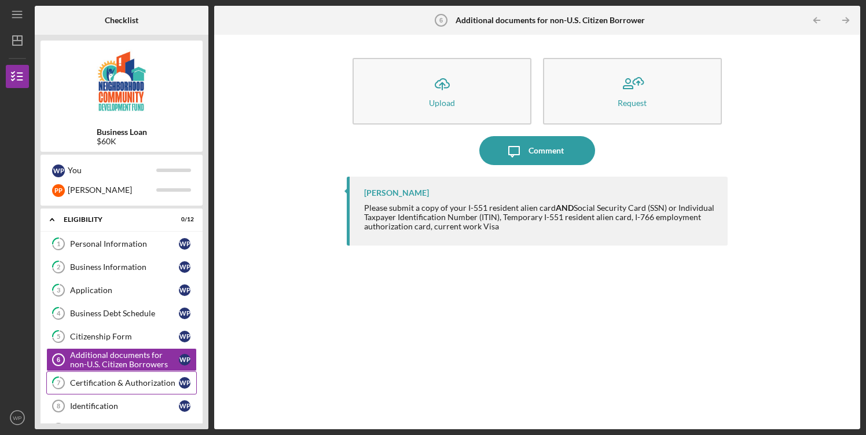
click at [141, 382] on div "Certification & Authorization" at bounding box center [124, 382] width 109 height 9
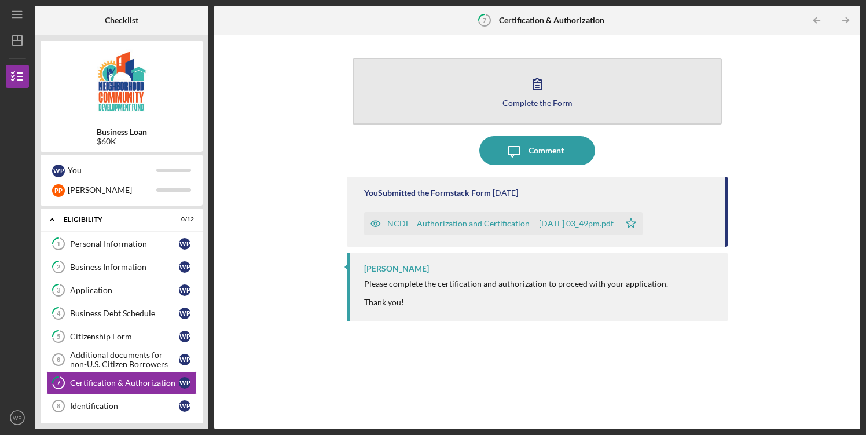
click at [541, 85] on icon "button" at bounding box center [537, 84] width 8 height 11
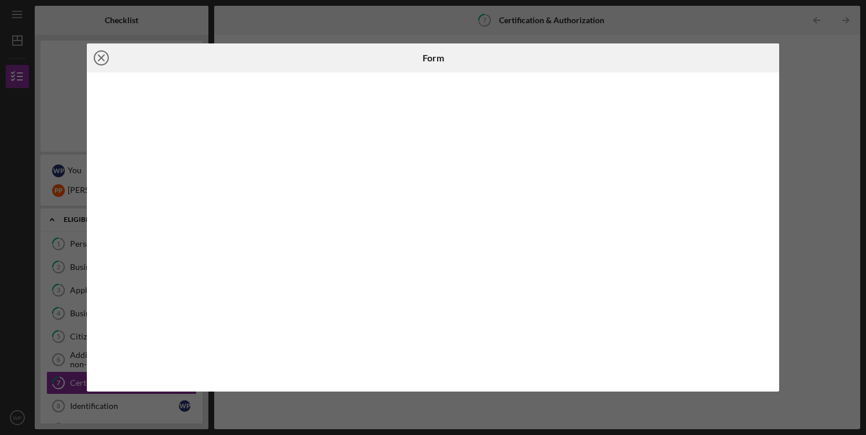
click at [102, 56] on line at bounding box center [101, 58] width 6 height 6
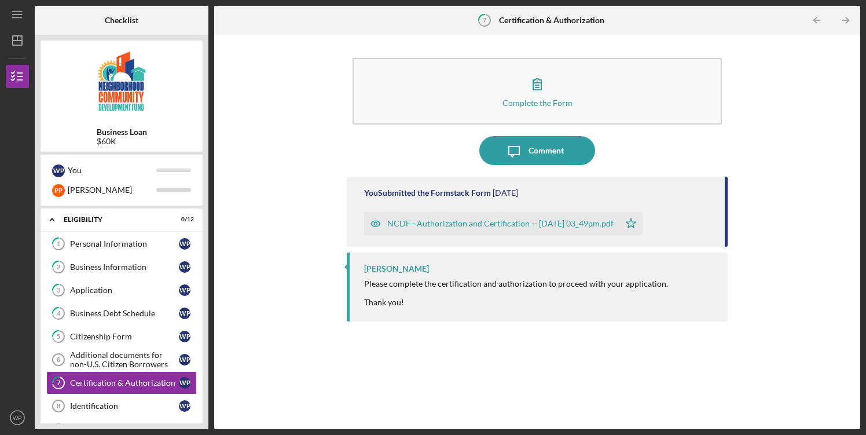
drag, startPoint x: 208, startPoint y: 241, endPoint x: 210, endPoint y: 281, distance: 40.0
click at [210, 281] on div "Checklist Business Loan $60K W P You P P [PERSON_NAME] Icon/Expander Eligibilit…" at bounding box center [448, 217] width 826 height 423
click at [110, 402] on div "Identification" at bounding box center [124, 405] width 109 height 9
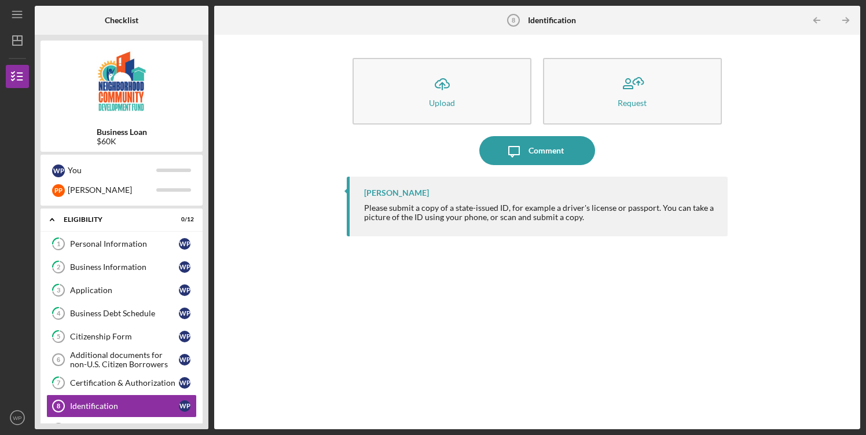
drag, startPoint x: 208, startPoint y: 284, endPoint x: 208, endPoint y: 339, distance: 54.4
click at [208, 339] on div "Checklist Business Loan $60K W P You P P [PERSON_NAME] Icon/Expander Eligibilit…" at bounding box center [448, 217] width 826 height 423
click at [167, 417] on link "Identification 8 Identification W P" at bounding box center [121, 405] width 151 height 23
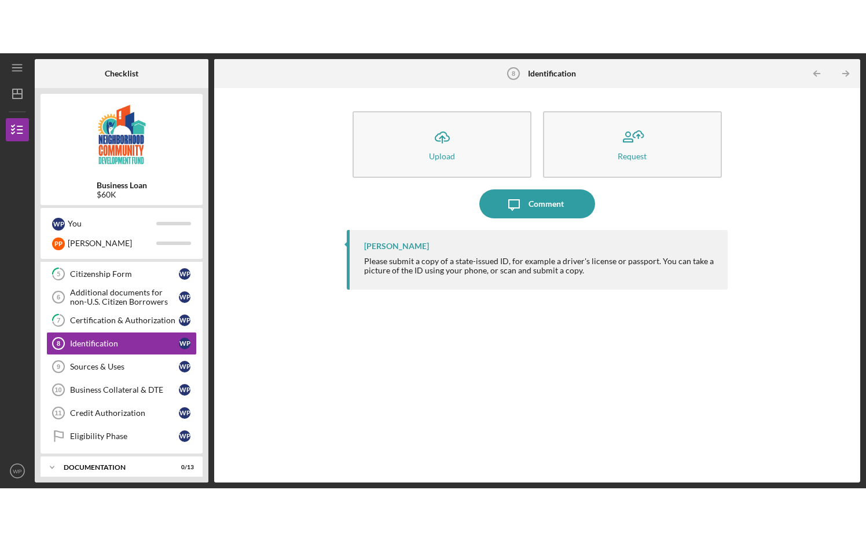
scroll to position [139, 0]
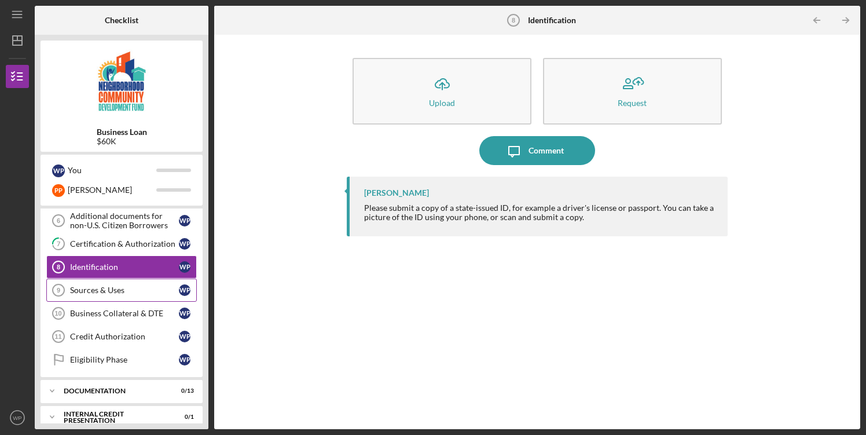
click at [94, 288] on div "Sources & Uses" at bounding box center [124, 289] width 109 height 9
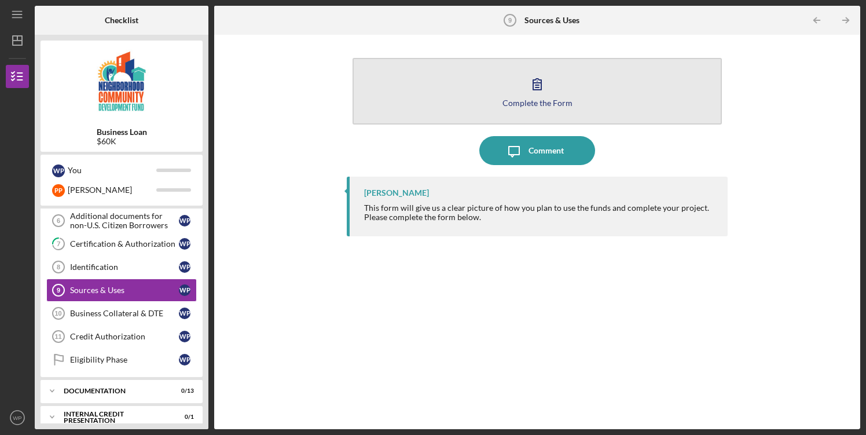
click at [534, 89] on icon "button" at bounding box center [537, 83] width 29 height 29
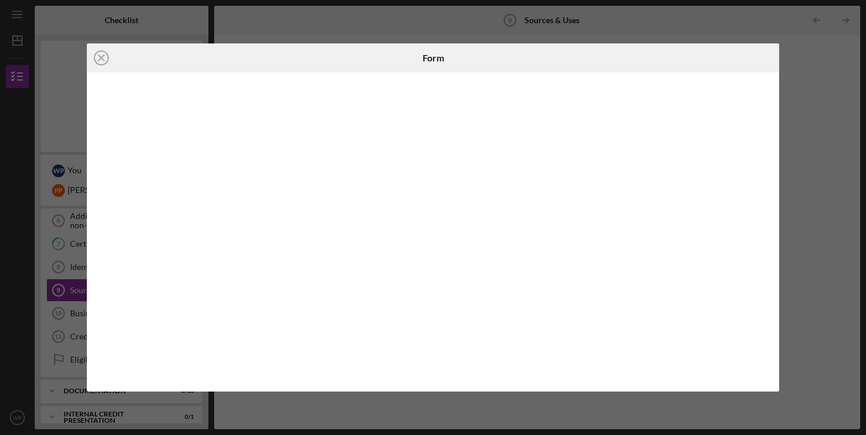
click at [771, 210] on div at bounding box center [433, 231] width 693 height 319
click at [103, 58] on icon "Icon/Close" at bounding box center [101, 57] width 29 height 29
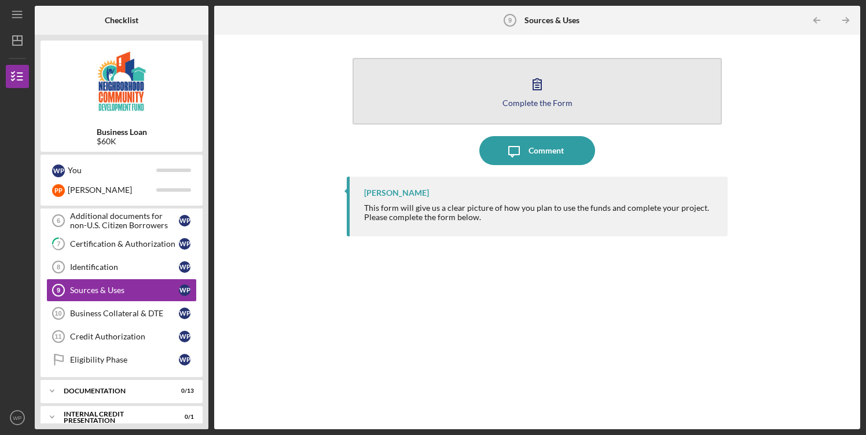
click at [516, 86] on button "Complete the Form Form" at bounding box center [537, 91] width 369 height 67
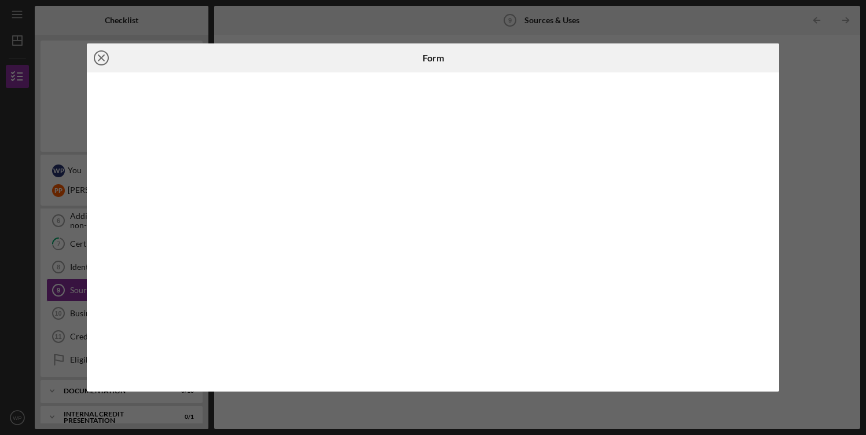
click at [104, 55] on line at bounding box center [101, 58] width 6 height 6
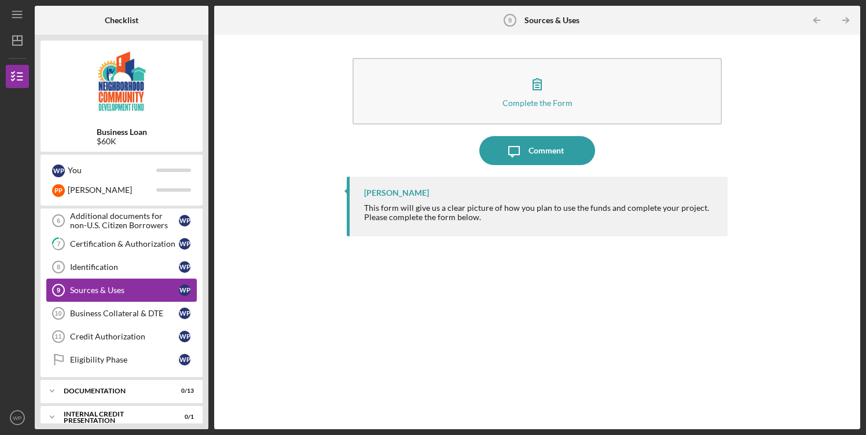
click at [78, 289] on div "Sources & Uses" at bounding box center [124, 289] width 109 height 9
click at [83, 266] on div "Identification" at bounding box center [124, 266] width 109 height 9
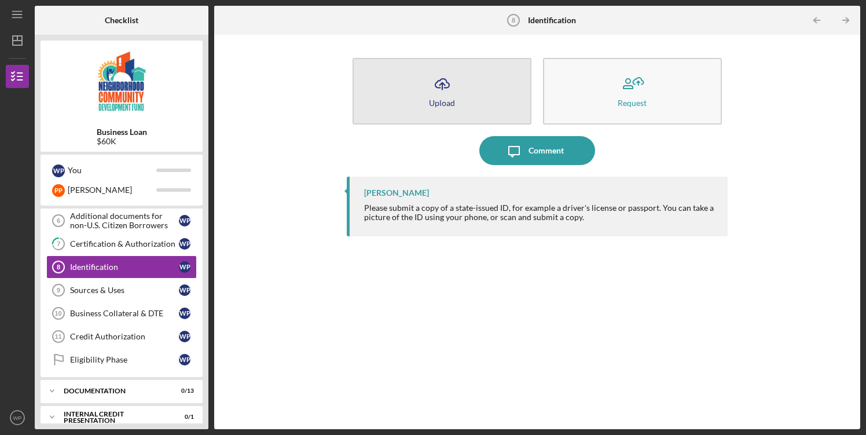
click at [440, 86] on icon "Icon/Upload" at bounding box center [442, 83] width 29 height 29
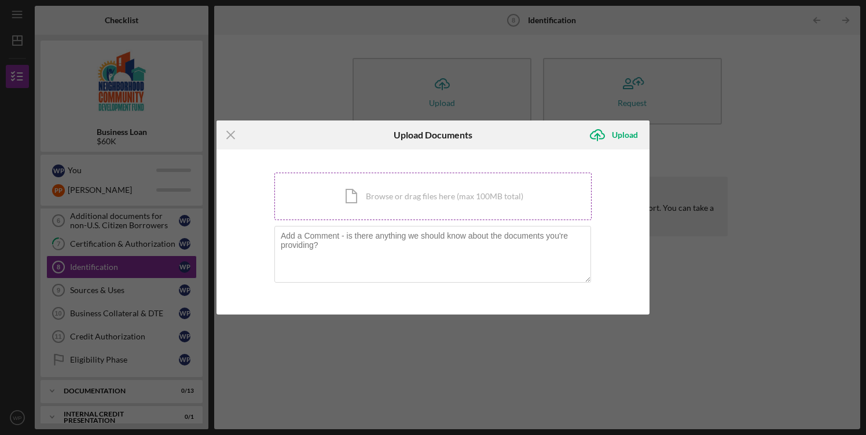
click at [384, 205] on div "Icon/Document Browse or drag files here (max 100MB total) Tap to choose files o…" at bounding box center [432, 196] width 317 height 47
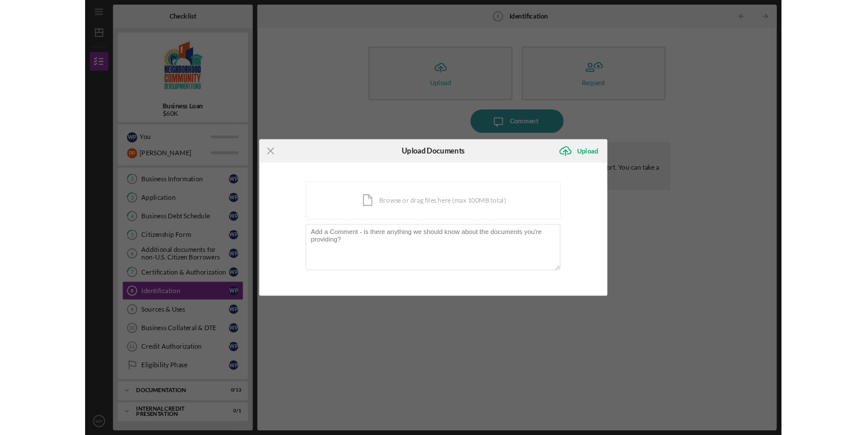
scroll to position [45, 0]
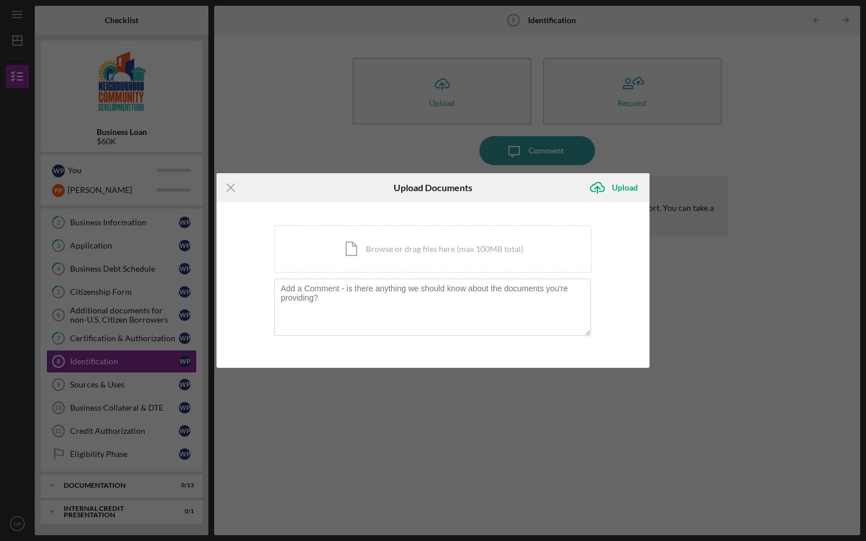
click at [501, 42] on div "Icon/Menu Close Upload Documents Icon/Upload Upload You're uploading documents …" at bounding box center [433, 270] width 866 height 541
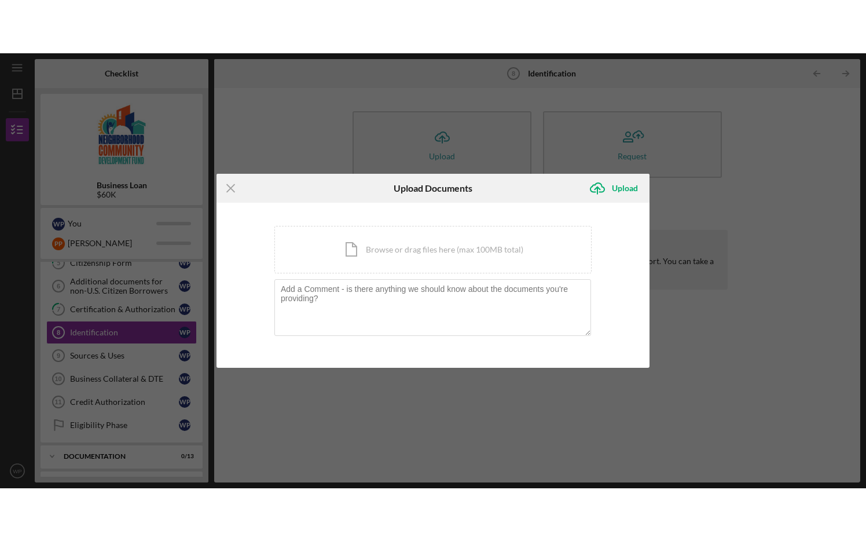
scroll to position [139, 0]
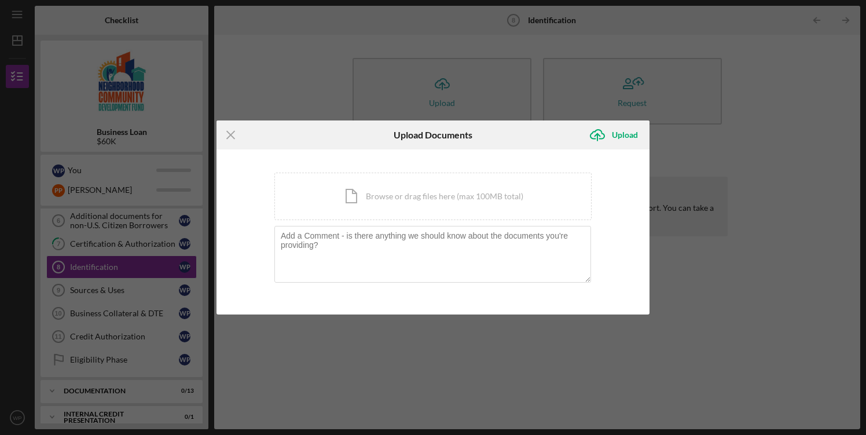
click at [11, 105] on div "Icon/Menu Close Upload Documents Icon/Upload Upload You're uploading documents …" at bounding box center [433, 217] width 866 height 435
click at [652, 79] on div "Icon/Menu Close Upload Documents Icon/Upload Upload You're uploading documents …" at bounding box center [433, 217] width 866 height 435
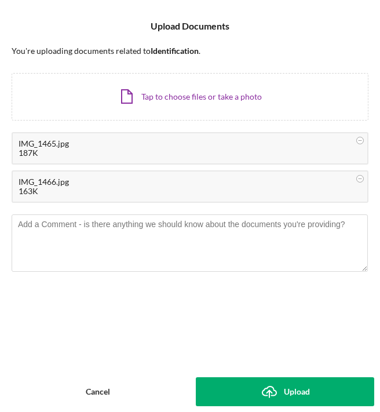
click at [327, 393] on button "Icon/Upload Upload" at bounding box center [285, 391] width 178 height 29
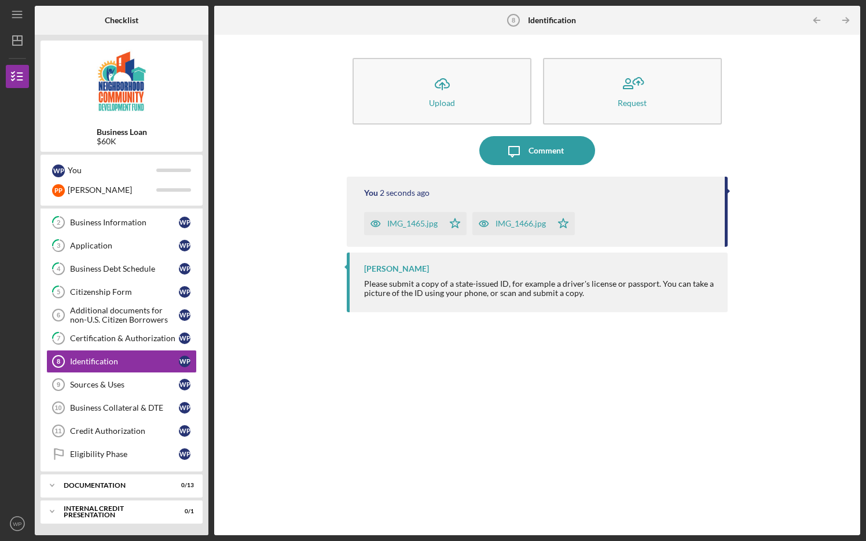
scroll to position [39, 0]
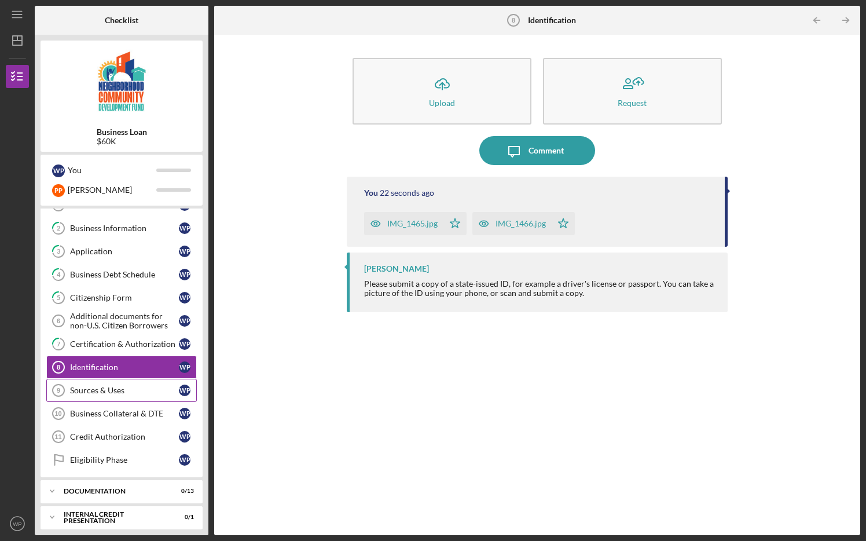
click at [89, 387] on div "Sources & Uses" at bounding box center [124, 390] width 109 height 9
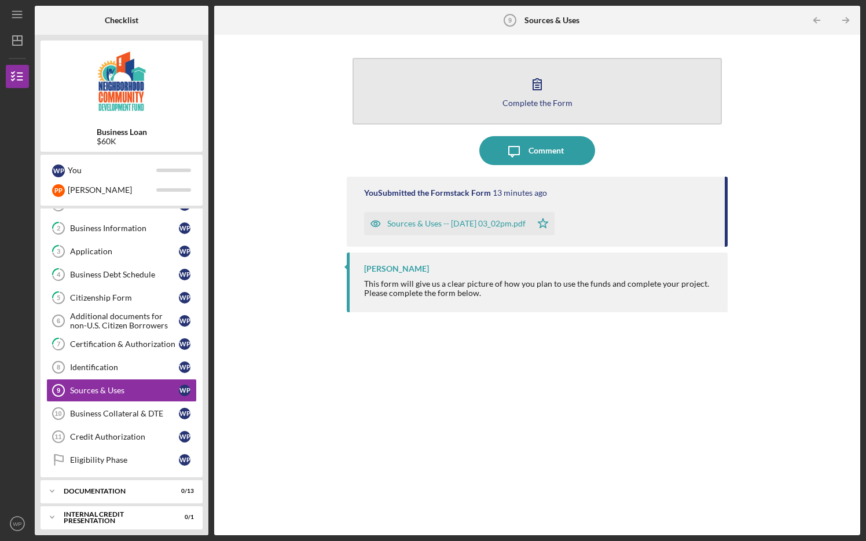
click at [538, 94] on icon "button" at bounding box center [537, 83] width 29 height 29
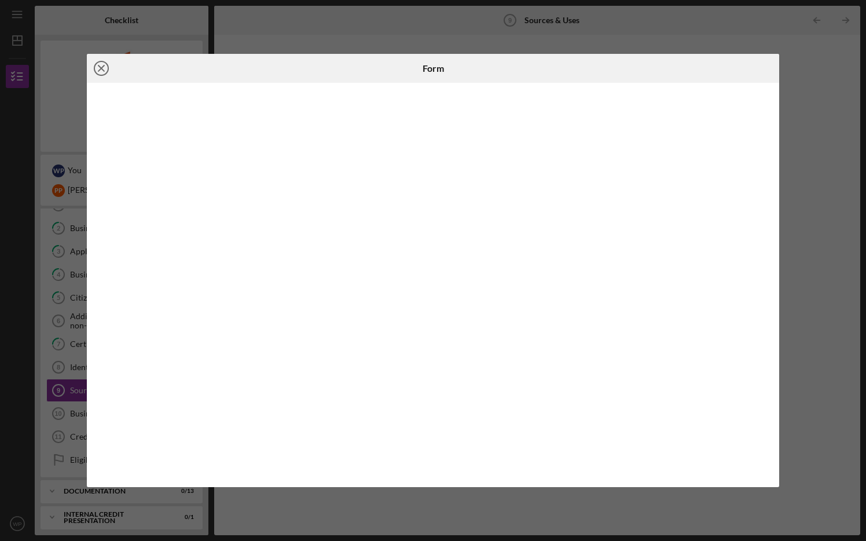
click at [100, 69] on line at bounding box center [101, 68] width 6 height 6
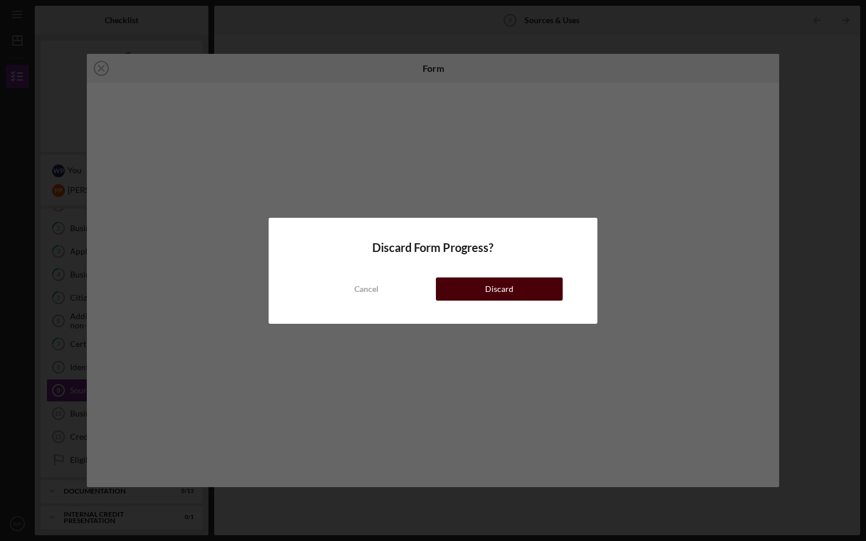
click at [512, 285] on div "Discard" at bounding box center [499, 288] width 28 height 23
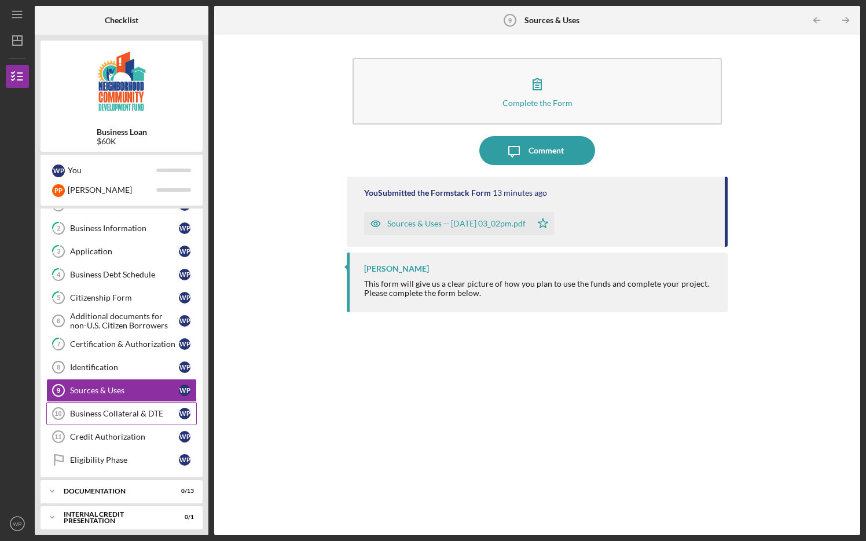
click at [130, 419] on link "Business Collateral & DTE 10 Business Collateral & DTE W P" at bounding box center [121, 413] width 151 height 23
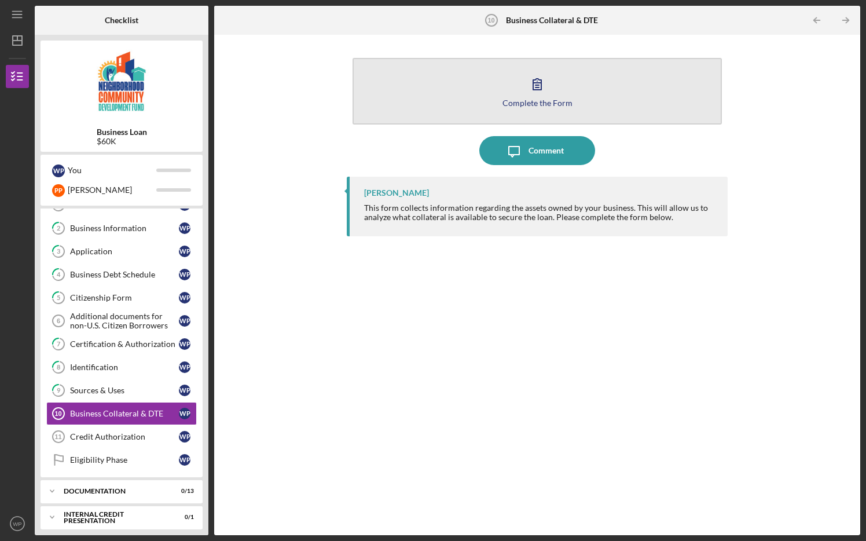
click at [530, 81] on icon "button" at bounding box center [537, 83] width 29 height 29
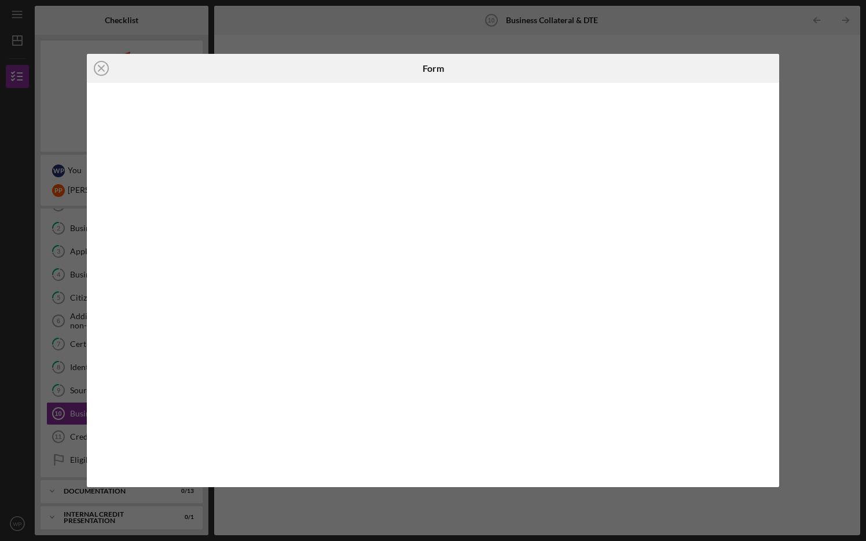
click at [842, 82] on div "Icon/Close Form" at bounding box center [433, 270] width 866 height 541
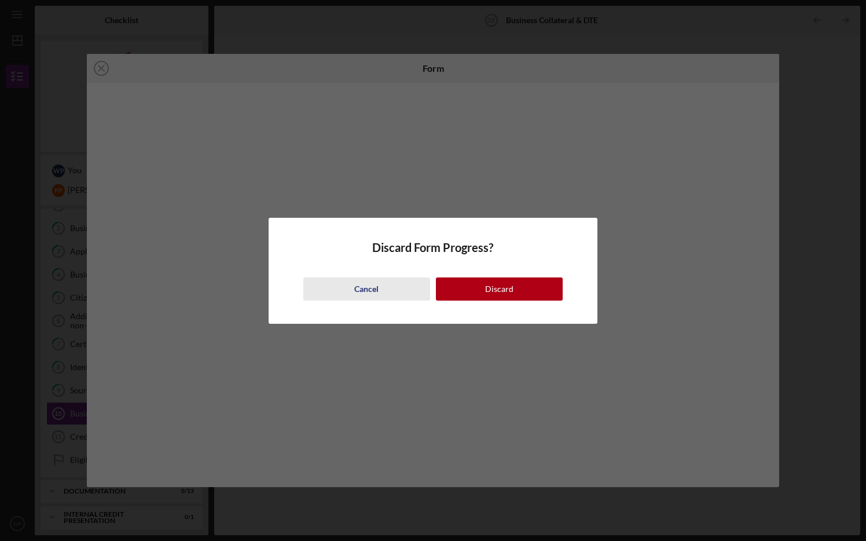
click at [382, 292] on button "Cancel" at bounding box center [366, 288] width 127 height 23
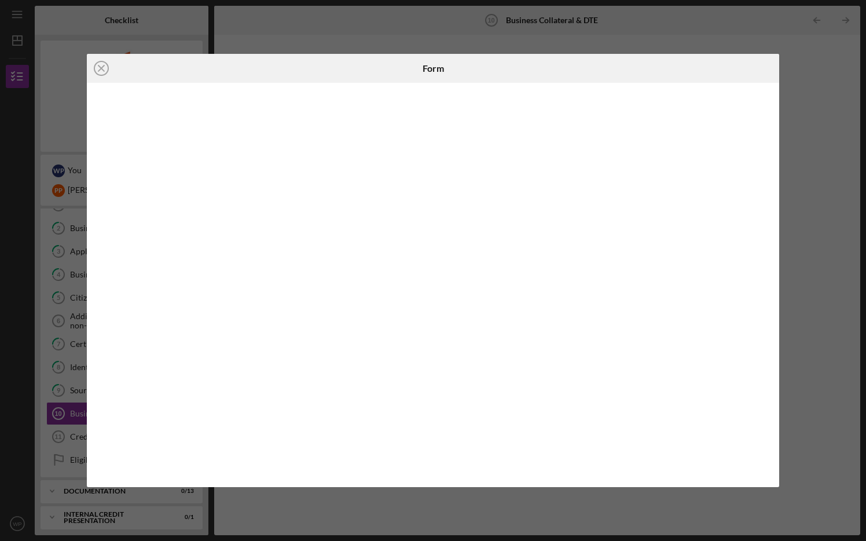
click at [681, 434] on div "Icon/Close Form" at bounding box center [433, 270] width 866 height 541
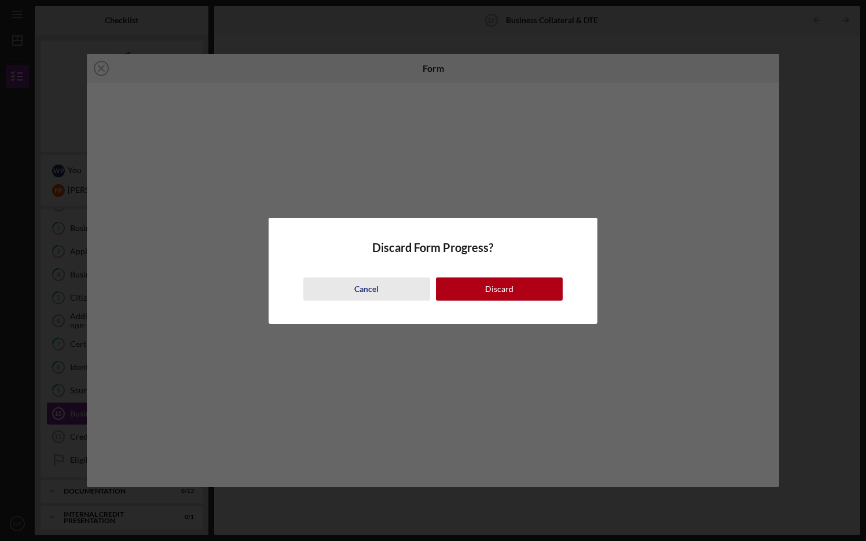
click at [393, 288] on button "Cancel" at bounding box center [366, 288] width 127 height 23
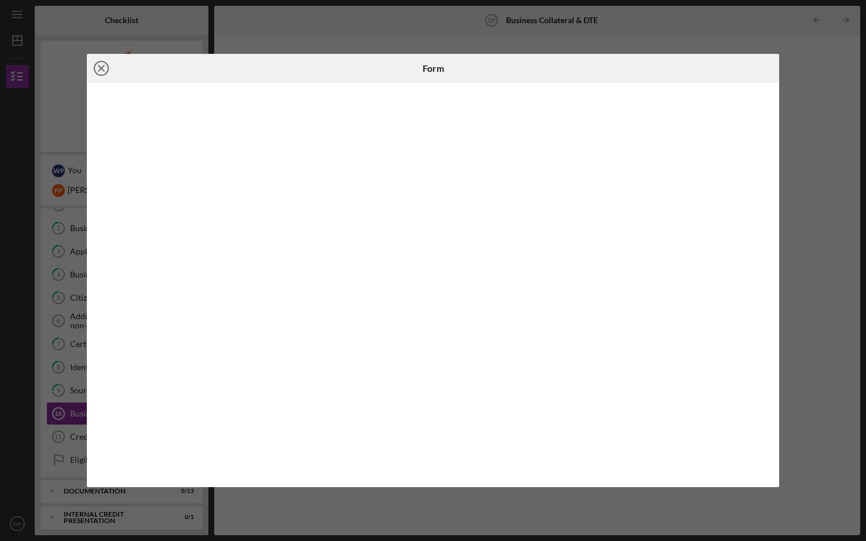
click at [100, 69] on line at bounding box center [101, 68] width 6 height 6
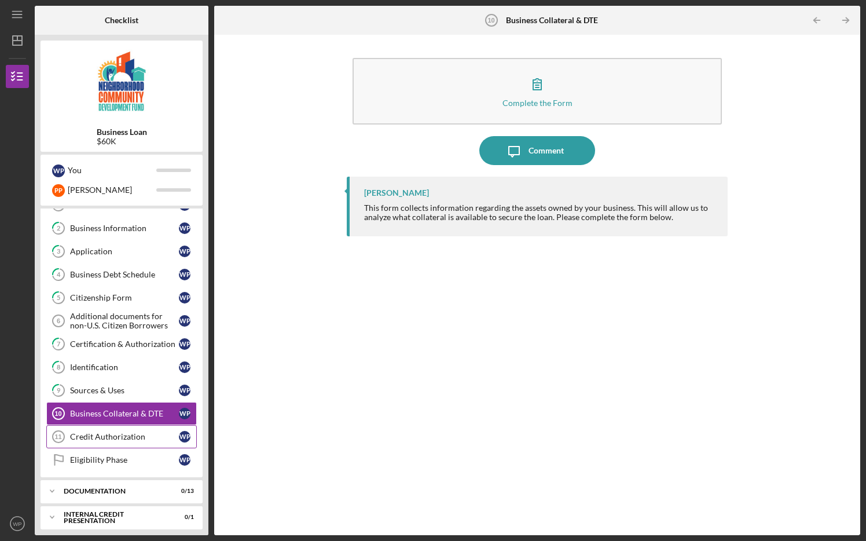
click at [109, 434] on div "Credit Authorization" at bounding box center [124, 436] width 109 height 9
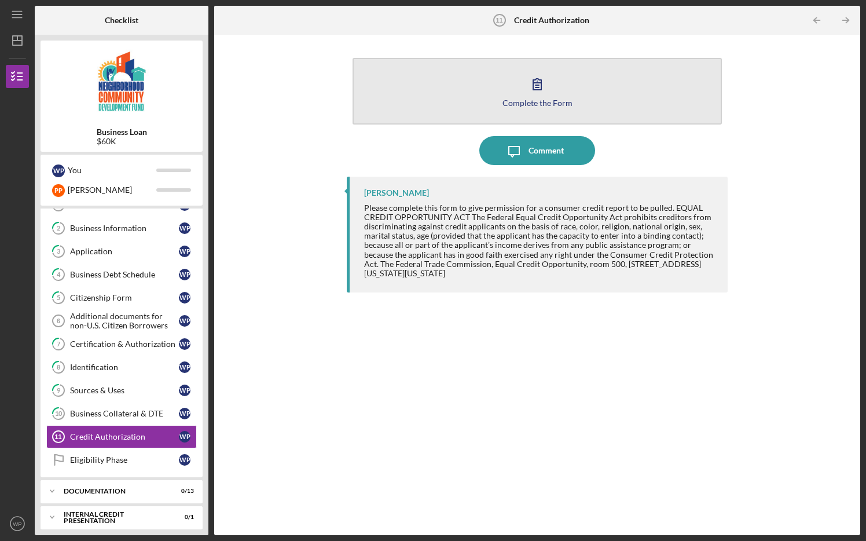
click at [534, 87] on icon "button" at bounding box center [537, 83] width 29 height 29
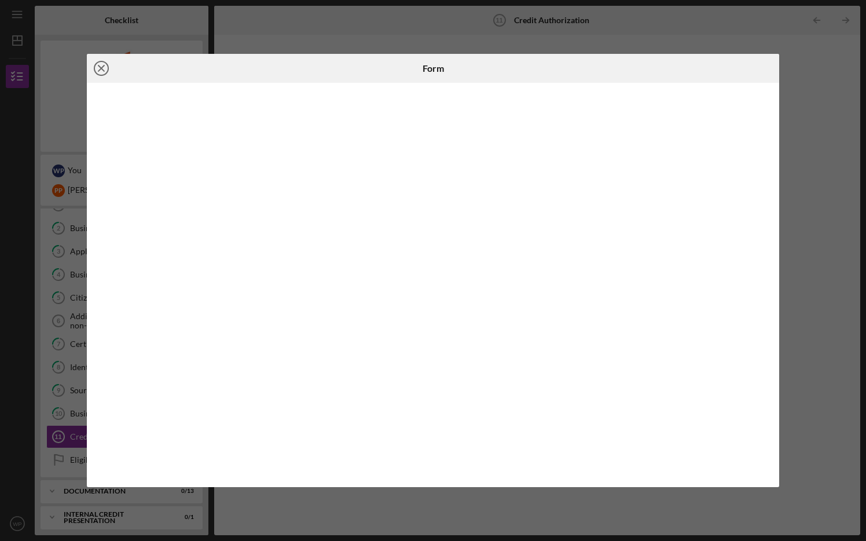
click at [100, 67] on line at bounding box center [101, 68] width 6 height 6
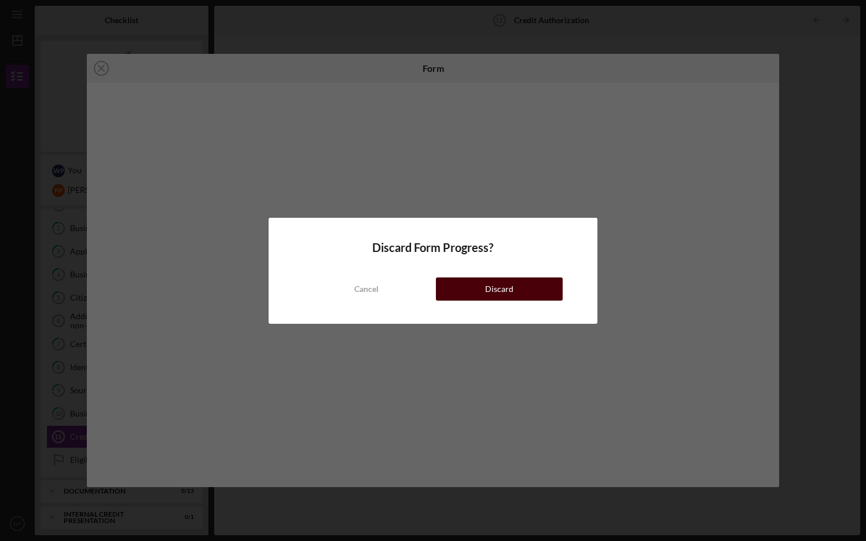
click at [465, 288] on button "Discard" at bounding box center [499, 288] width 127 height 23
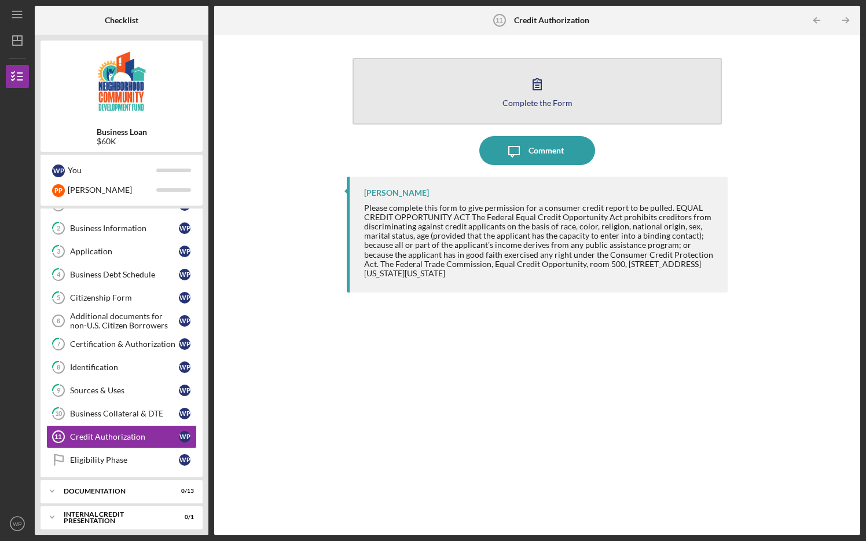
click at [526, 101] on div "Complete the Form" at bounding box center [538, 102] width 70 height 9
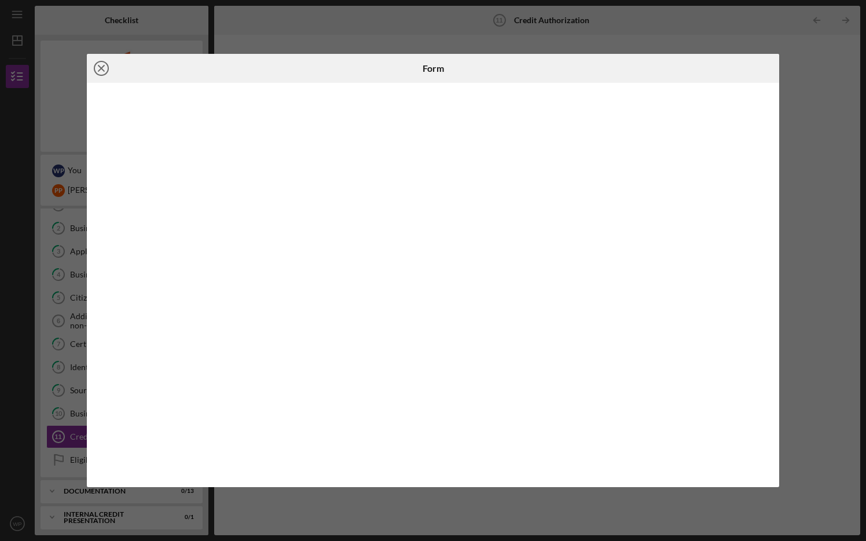
click at [98, 64] on icon "Icon/Close" at bounding box center [101, 68] width 29 height 29
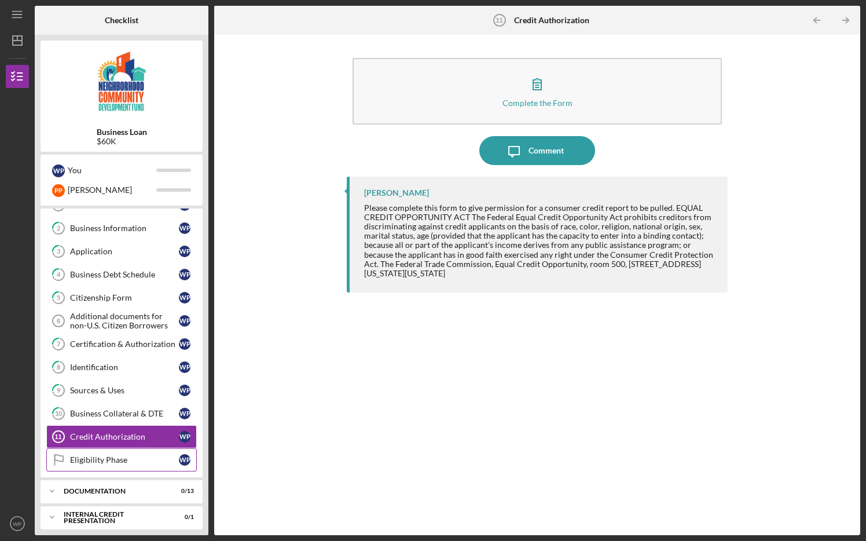
click at [110, 434] on div "Eligibility Phase" at bounding box center [124, 459] width 109 height 9
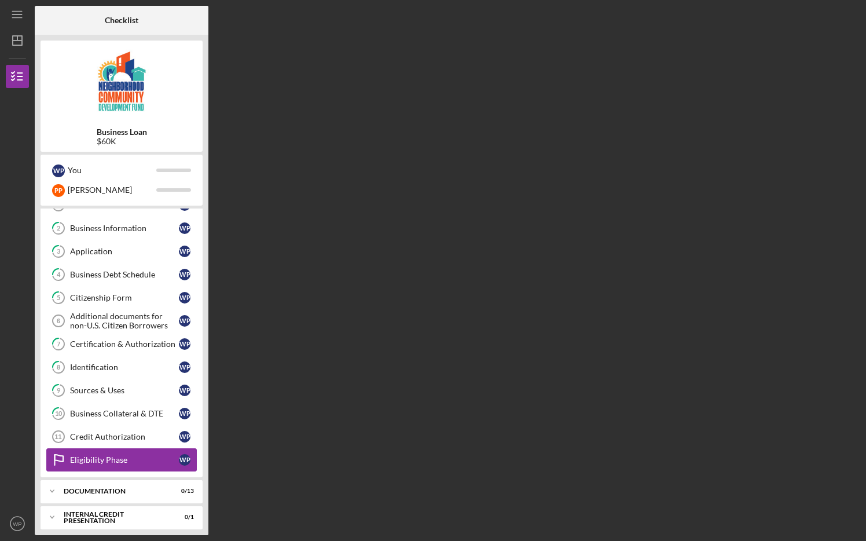
click at [110, 434] on div "Eligibility Phase" at bounding box center [124, 459] width 109 height 9
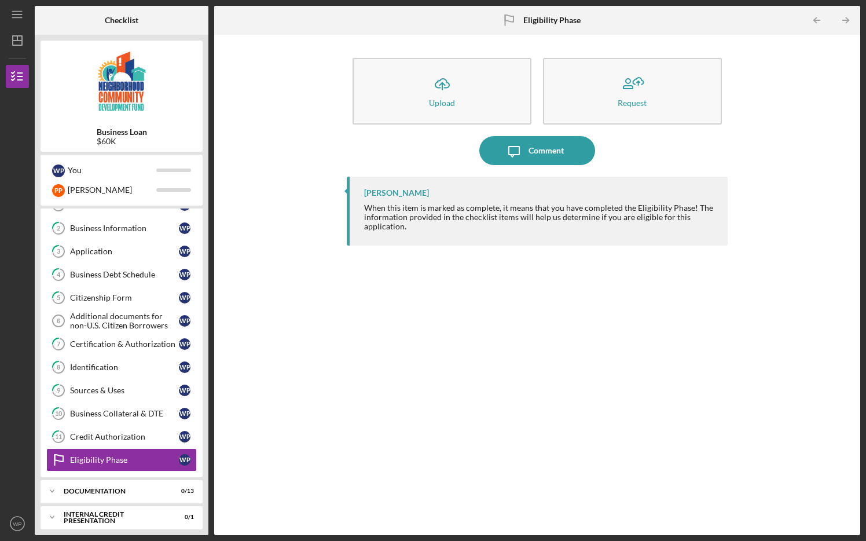
scroll to position [45, 0]
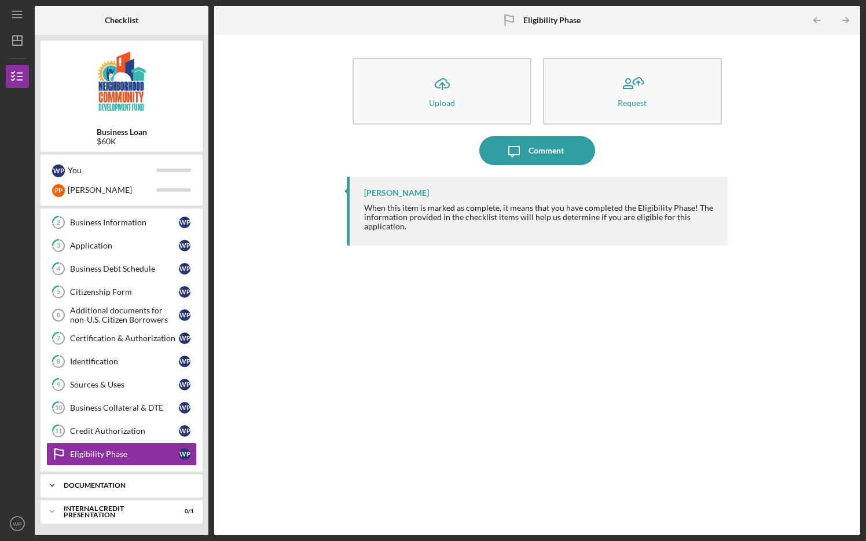
click at [78, 434] on div "documentation" at bounding box center [126, 485] width 124 height 7
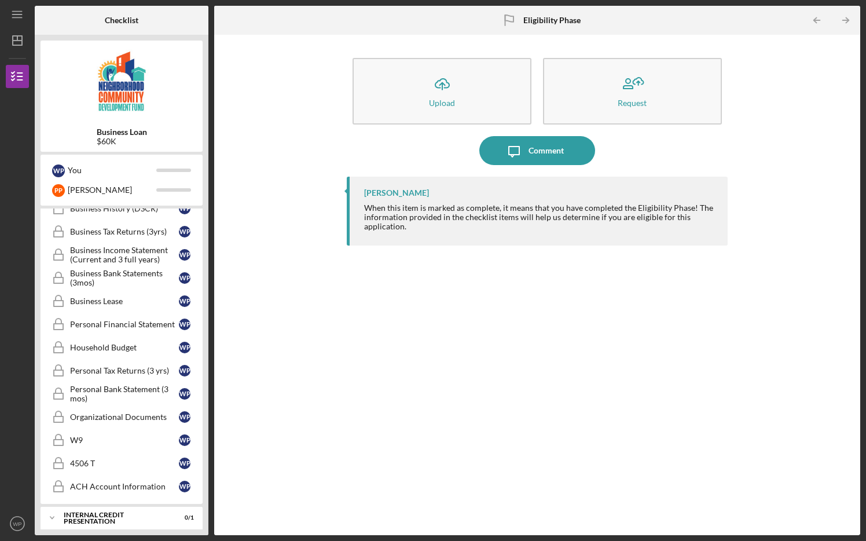
scroll to position [352, 0]
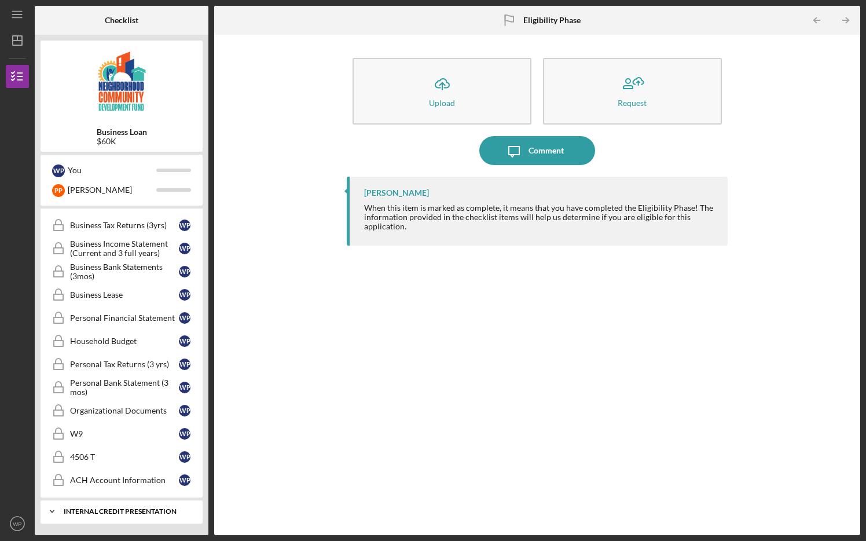
click at [157, 434] on div "Icon/Expander Internal Credit Presentation 0 / 1" at bounding box center [122, 511] width 162 height 23
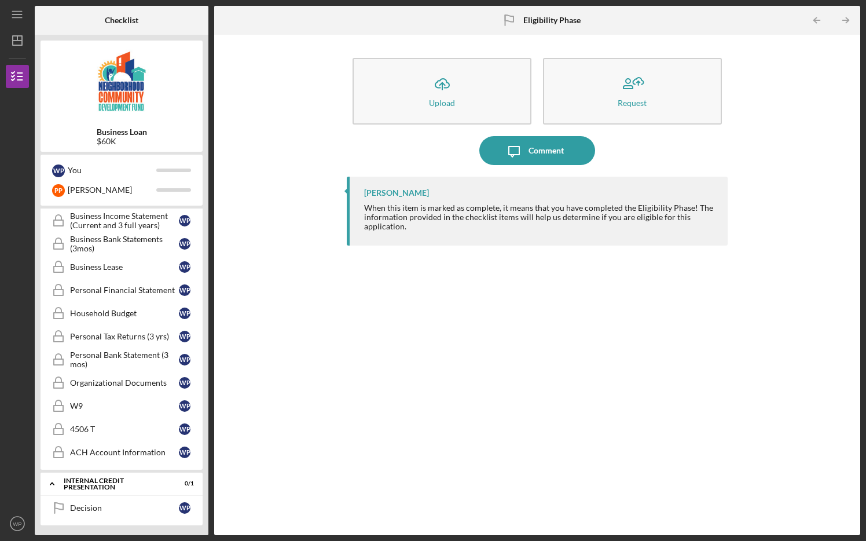
scroll to position [382, 0]
click at [86, 434] on div "Decision" at bounding box center [124, 505] width 109 height 9
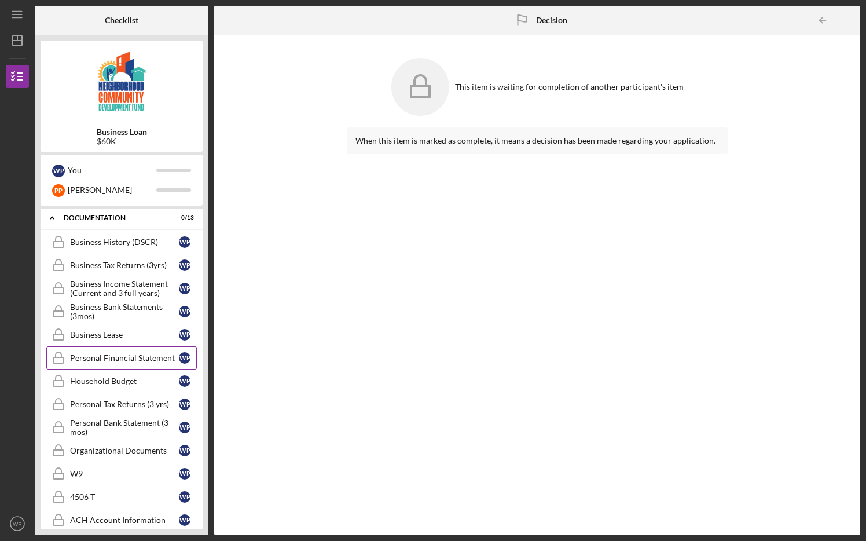
scroll to position [335, 0]
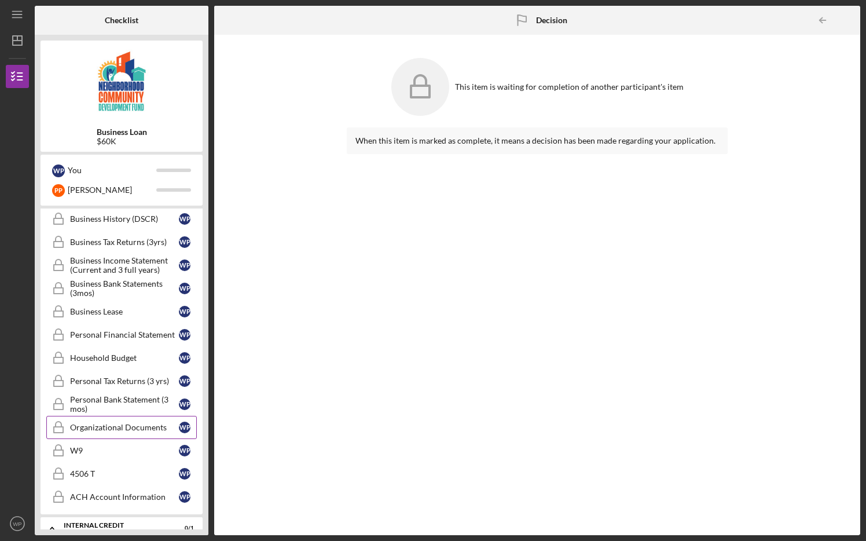
click at [112, 424] on div "Organizational Documents" at bounding box center [124, 427] width 109 height 9
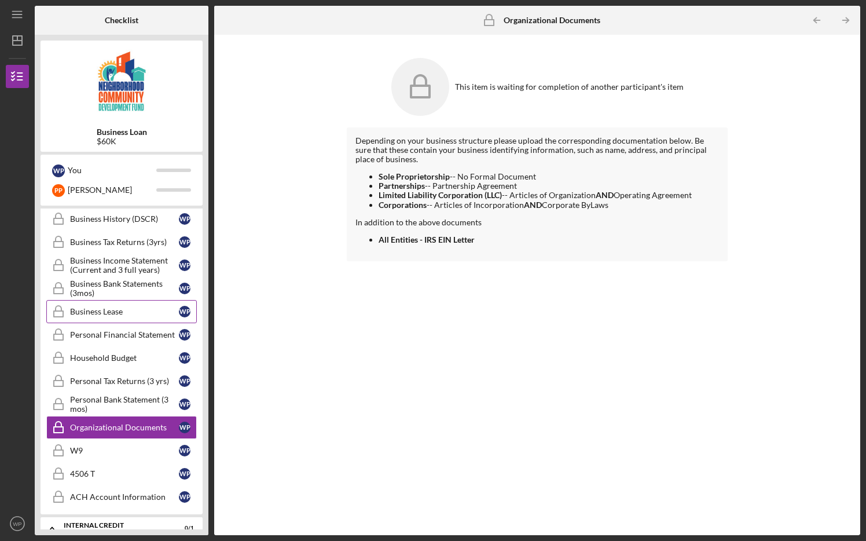
click at [112, 310] on div "Business Lease" at bounding box center [124, 311] width 109 height 9
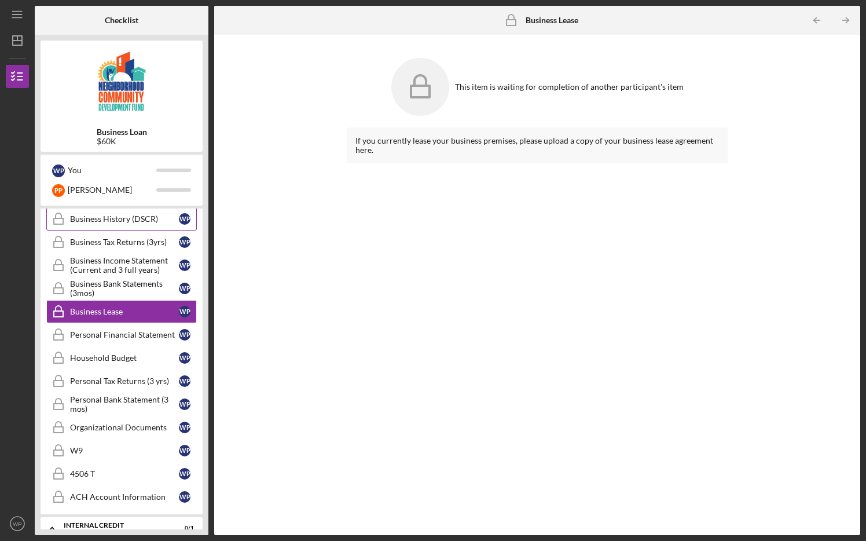
click at [123, 221] on div "Business History (DSCR)" at bounding box center [124, 218] width 109 height 9
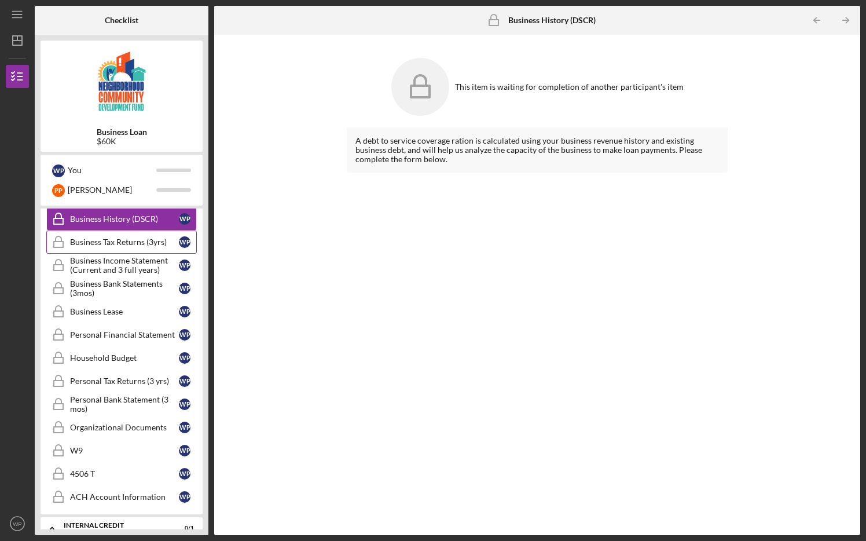
click at [133, 242] on div "Business Tax Returns (3yrs)" at bounding box center [124, 241] width 109 height 9
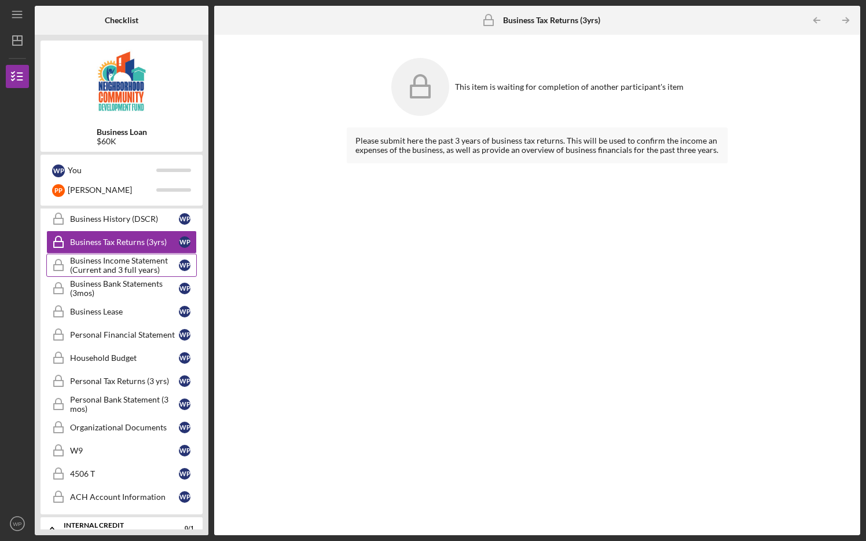
scroll to position [358, 0]
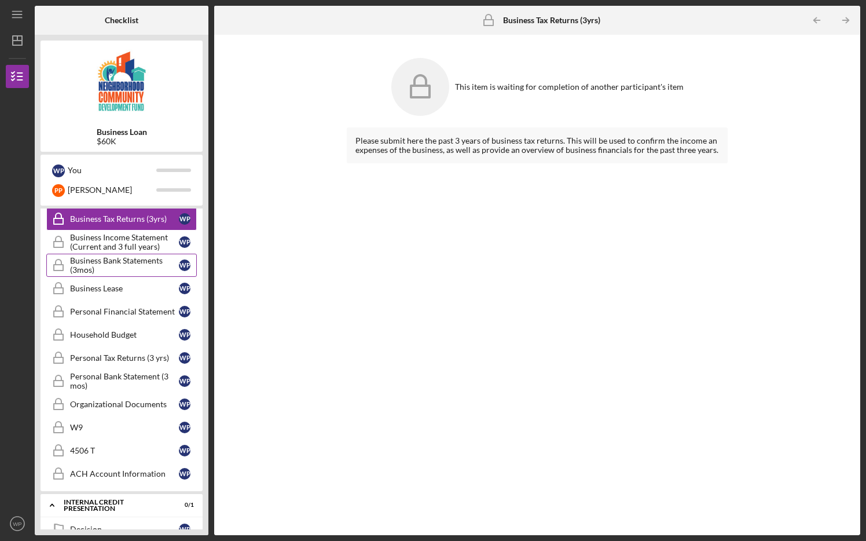
click at [130, 267] on div "Business Bank Statements (3mos)" at bounding box center [124, 265] width 109 height 19
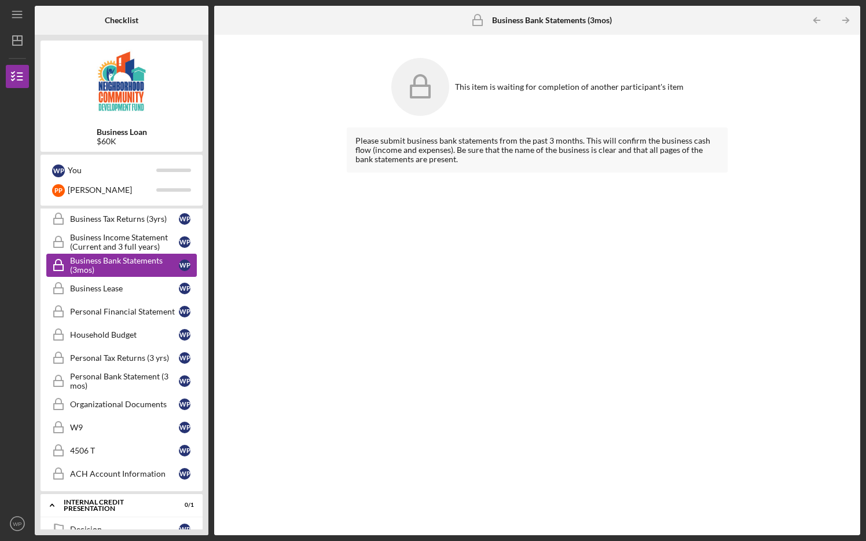
scroll to position [382, 0]
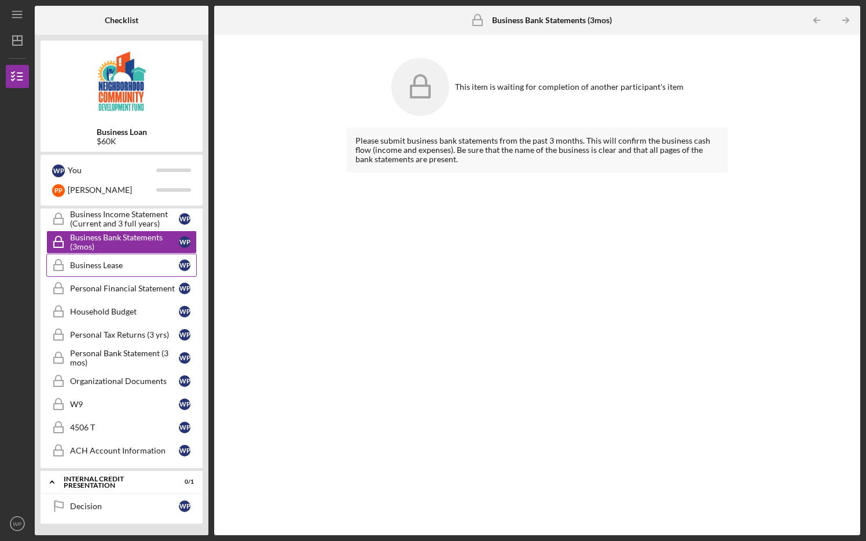
click at [130, 267] on div "Business Lease" at bounding box center [124, 265] width 109 height 9
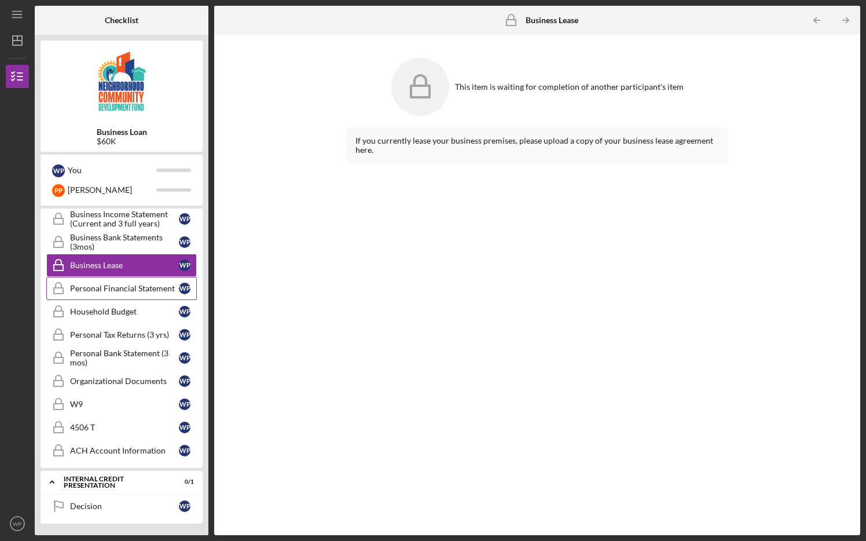
click at [140, 289] on div "Personal Financial Statement" at bounding box center [124, 288] width 109 height 9
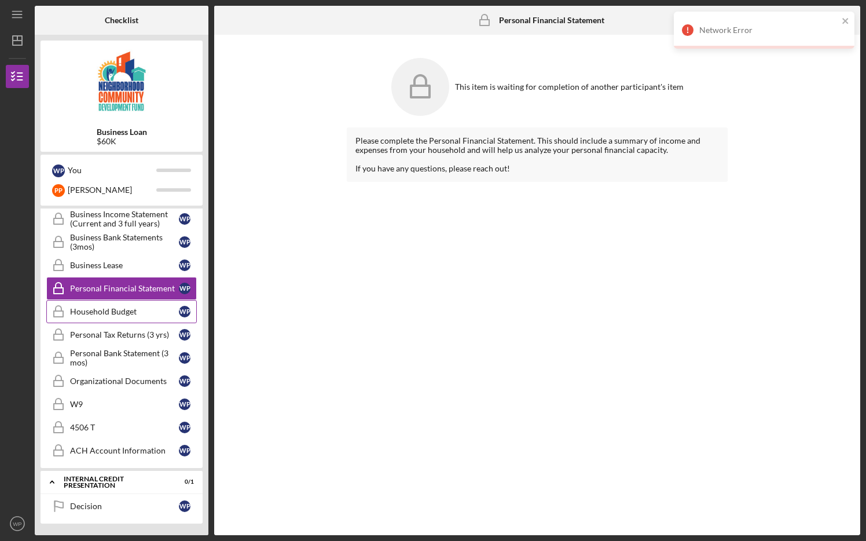
click at [103, 310] on div "Household Budget" at bounding box center [124, 311] width 109 height 9
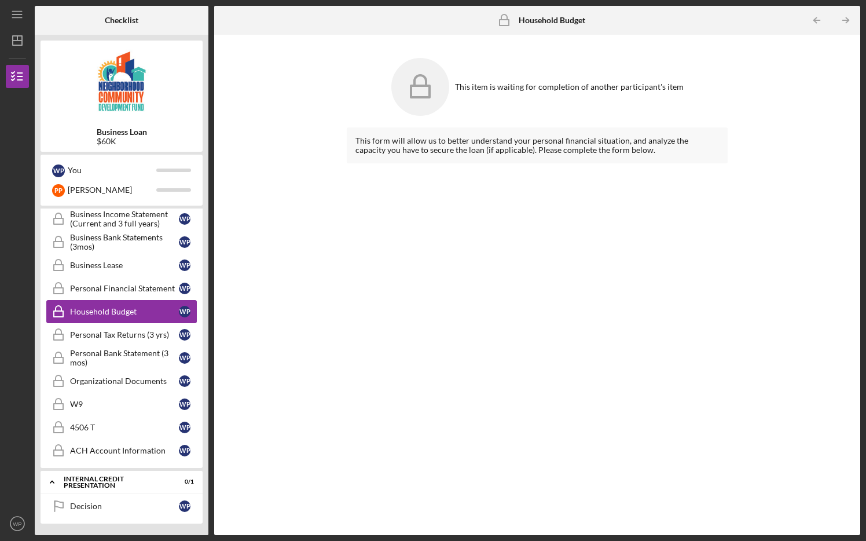
click at [103, 310] on div "Household Budget" at bounding box center [124, 311] width 109 height 9
click at [94, 336] on div "Personal Tax Returns (3 yrs)" at bounding box center [124, 334] width 109 height 9
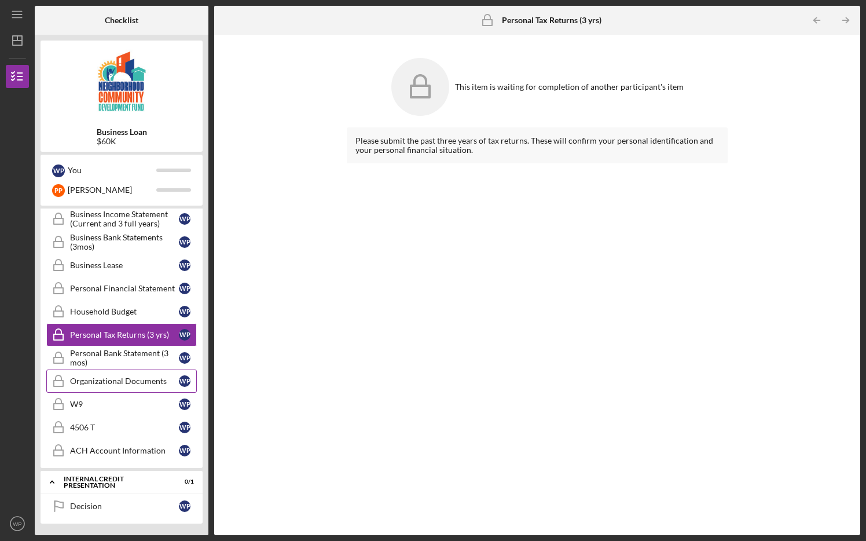
click at [83, 386] on link "Organizational Documents Organizational Documents W P" at bounding box center [121, 380] width 151 height 23
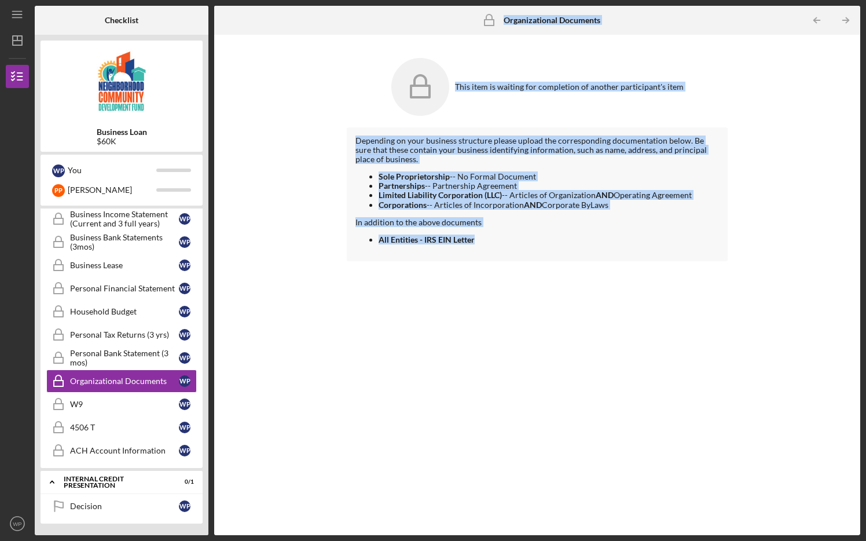
drag, startPoint x: 211, startPoint y: 340, endPoint x: 193, endPoint y: 207, distance: 134.4
click at [203, 211] on div "Checklist Business Loan $60K W P You P P [PERSON_NAME] Icon/Expander Eligibilit…" at bounding box center [448, 270] width 826 height 529
click at [58, 191] on div "P P" at bounding box center [58, 190] width 13 height 13
click at [58, 192] on div "P P" at bounding box center [58, 190] width 13 height 13
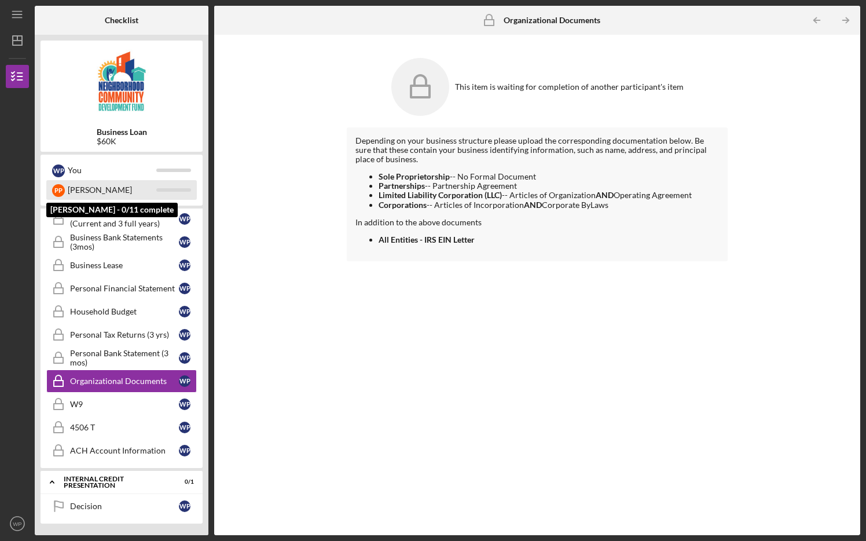
click at [178, 189] on div at bounding box center [173, 189] width 35 height 3
click at [178, 188] on div at bounding box center [173, 189] width 35 height 3
click at [179, 188] on div at bounding box center [173, 189] width 35 height 3
click at [180, 188] on div at bounding box center [173, 189] width 35 height 3
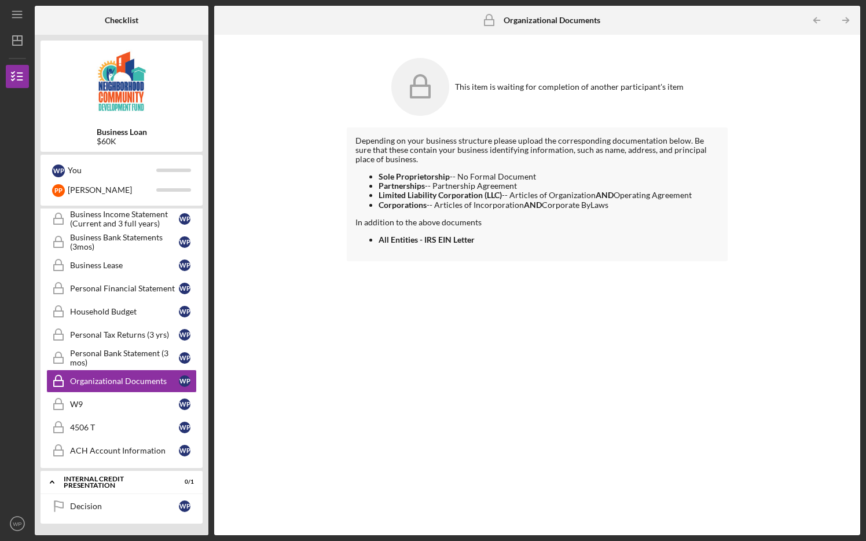
click at [130, 108] on img at bounding box center [122, 80] width 162 height 69
click at [60, 192] on div "P P" at bounding box center [58, 190] width 13 height 13
click at [171, 188] on div at bounding box center [173, 189] width 35 height 3
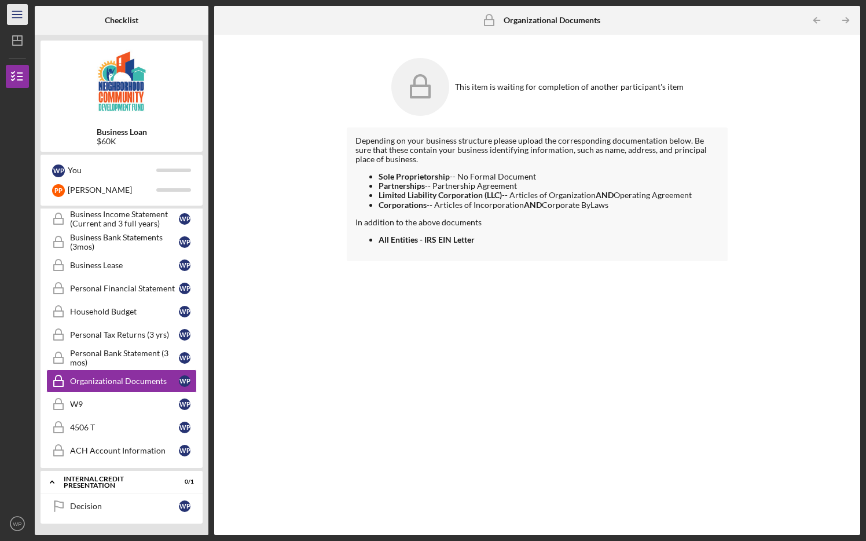
click at [17, 20] on icon "Icon/Menu" at bounding box center [18, 15] width 26 height 26
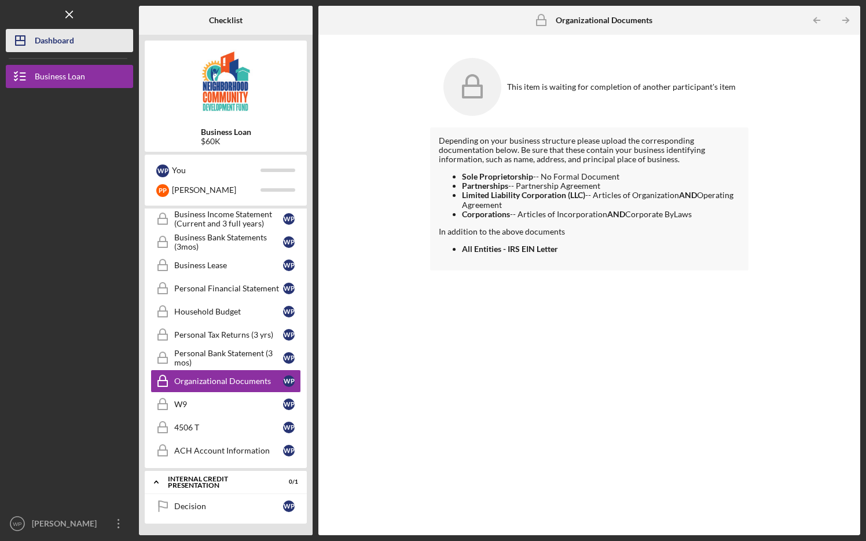
click at [50, 43] on div "Dashboard" at bounding box center [54, 42] width 39 height 26
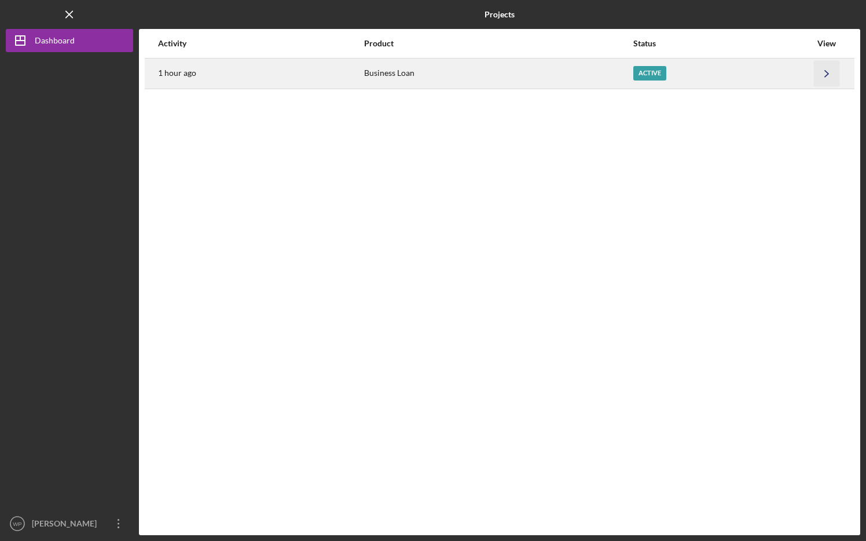
click at [823, 77] on icon "Icon/Navigate" at bounding box center [827, 73] width 26 height 26
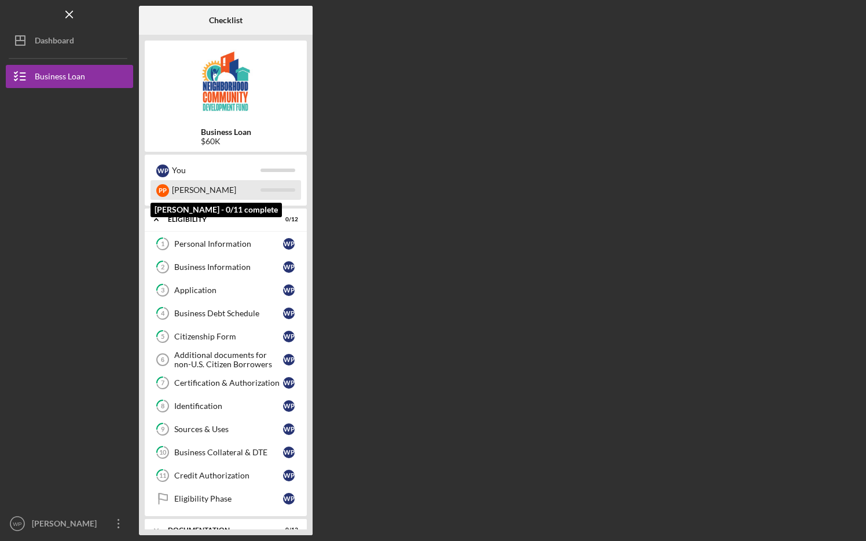
click at [221, 195] on div "[PERSON_NAME]" at bounding box center [216, 190] width 89 height 20
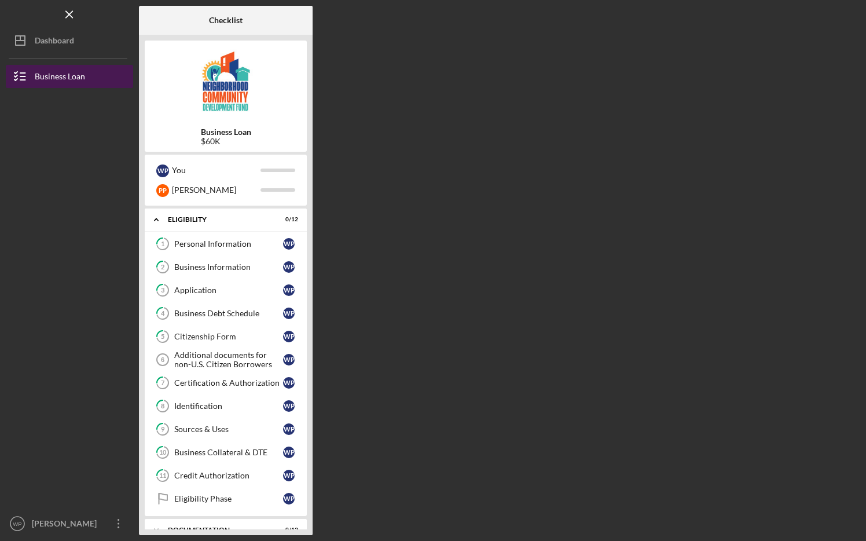
click at [60, 77] on div "Business Loan" at bounding box center [60, 78] width 50 height 26
click at [71, 21] on icon "Icon/Menu Close" at bounding box center [70, 15] width 26 height 26
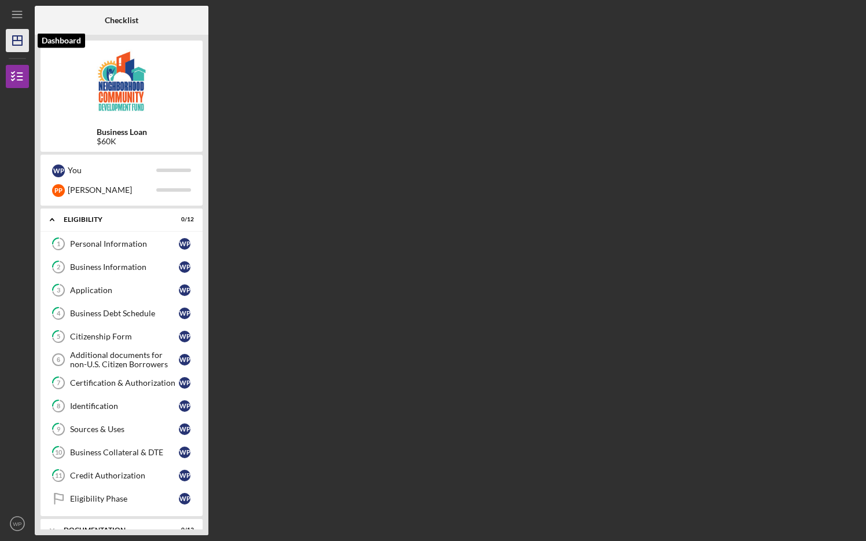
click at [19, 46] on icon "Icon/Dashboard" at bounding box center [17, 40] width 29 height 29
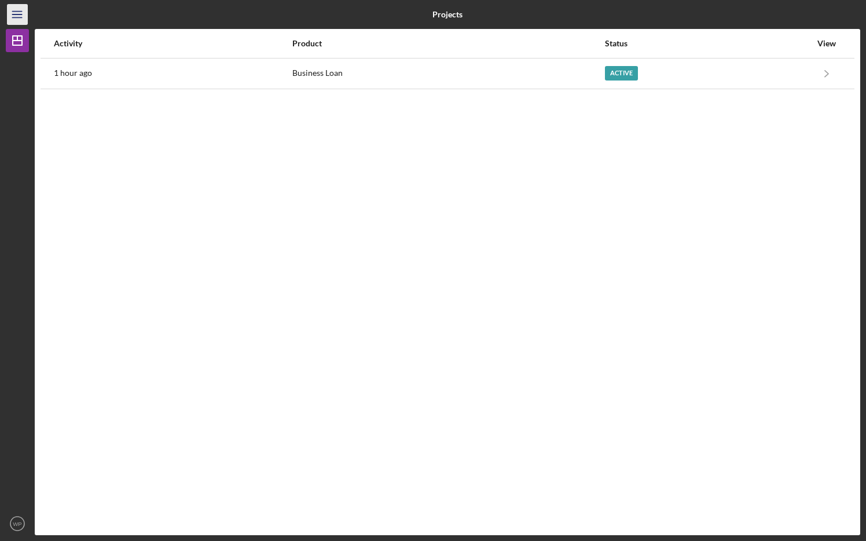
click at [14, 13] on icon "Icon/Menu" at bounding box center [18, 15] width 26 height 26
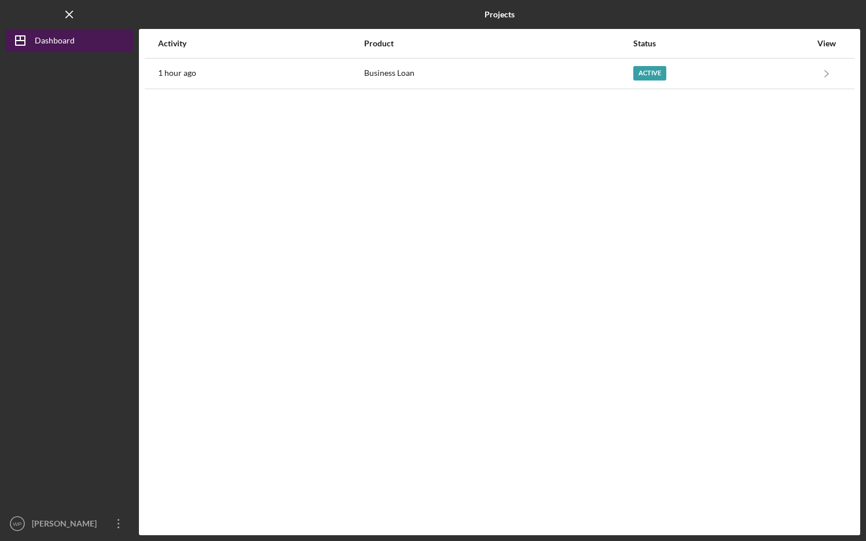
click at [24, 34] on icon "Icon/Dashboard" at bounding box center [20, 40] width 29 height 29
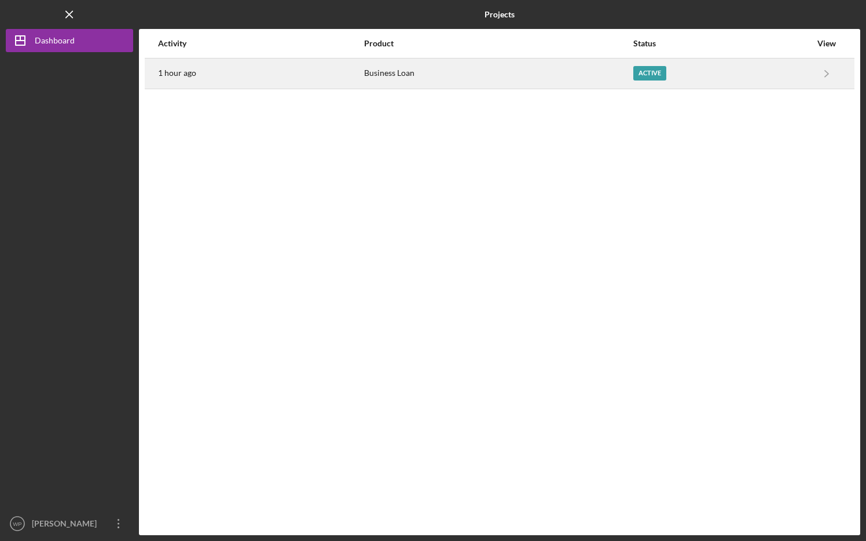
click at [661, 72] on div "Active" at bounding box center [649, 73] width 33 height 14
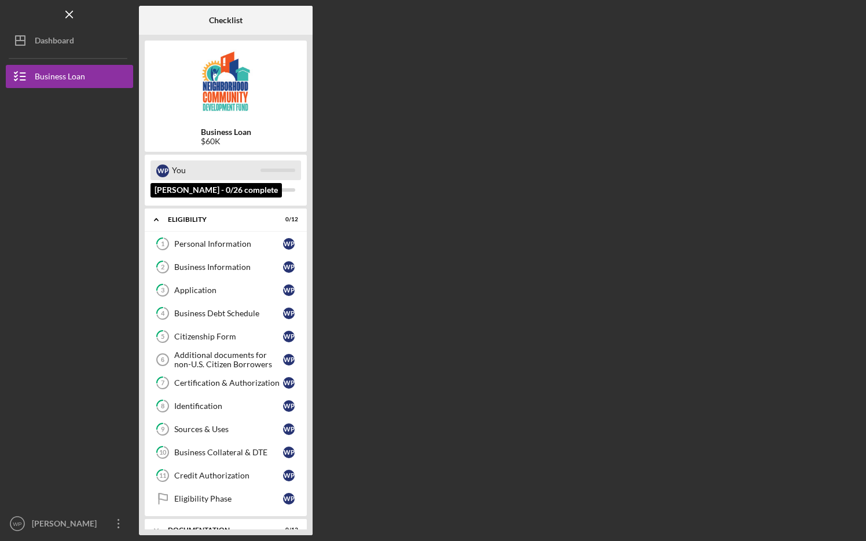
click at [164, 171] on div "W P" at bounding box center [162, 170] width 13 height 13
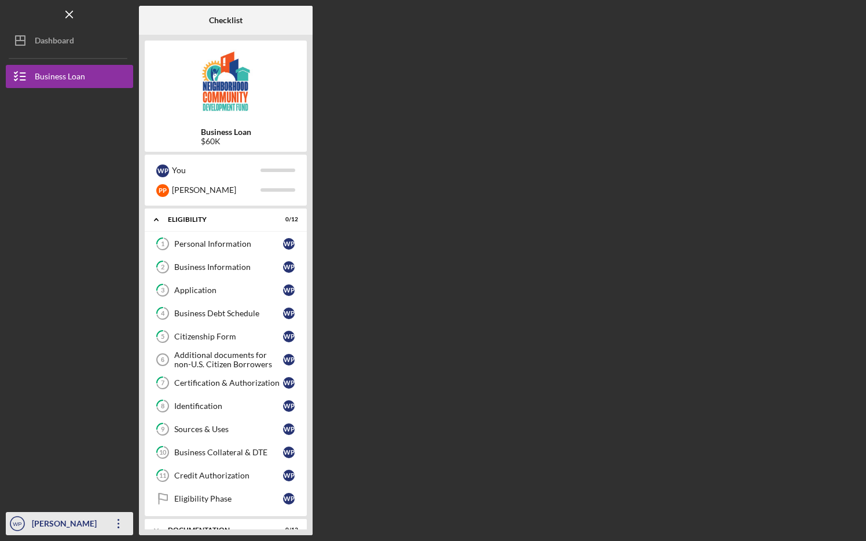
click at [118, 434] on icon "button" at bounding box center [119, 523] width 2 height 9
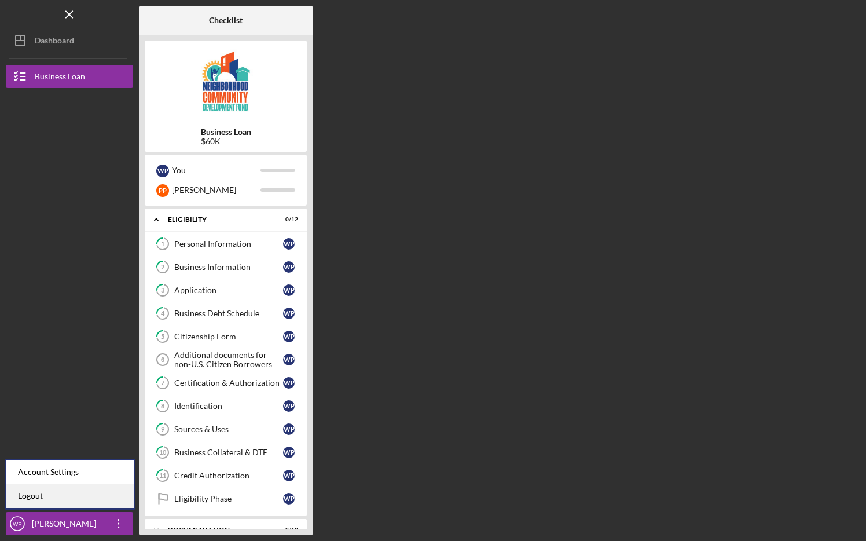
click at [20, 434] on link "Logout" at bounding box center [69, 496] width 127 height 24
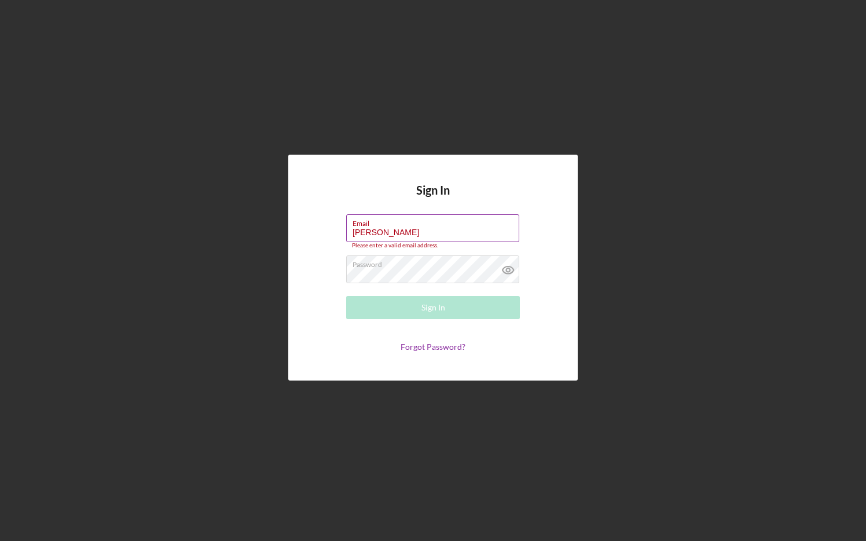
click at [383, 229] on input "[PERSON_NAME]" at bounding box center [432, 228] width 173 height 28
click at [382, 232] on input "[PERSON_NAME]" at bounding box center [432, 228] width 173 height 28
type input "P"
type input "[EMAIL_ADDRESS][DOMAIN_NAME]"
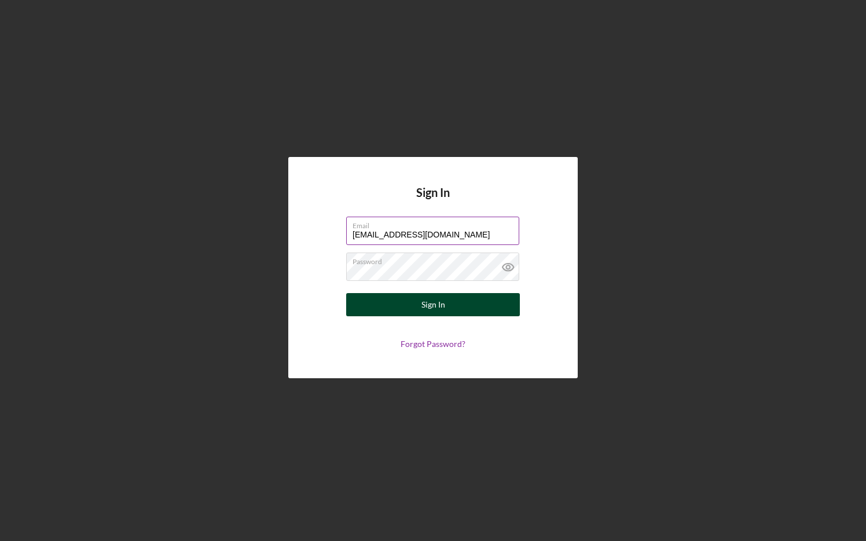
click at [445, 303] on button "Sign In" at bounding box center [433, 304] width 174 height 23
